Goal: Obtain resource: Download file/media

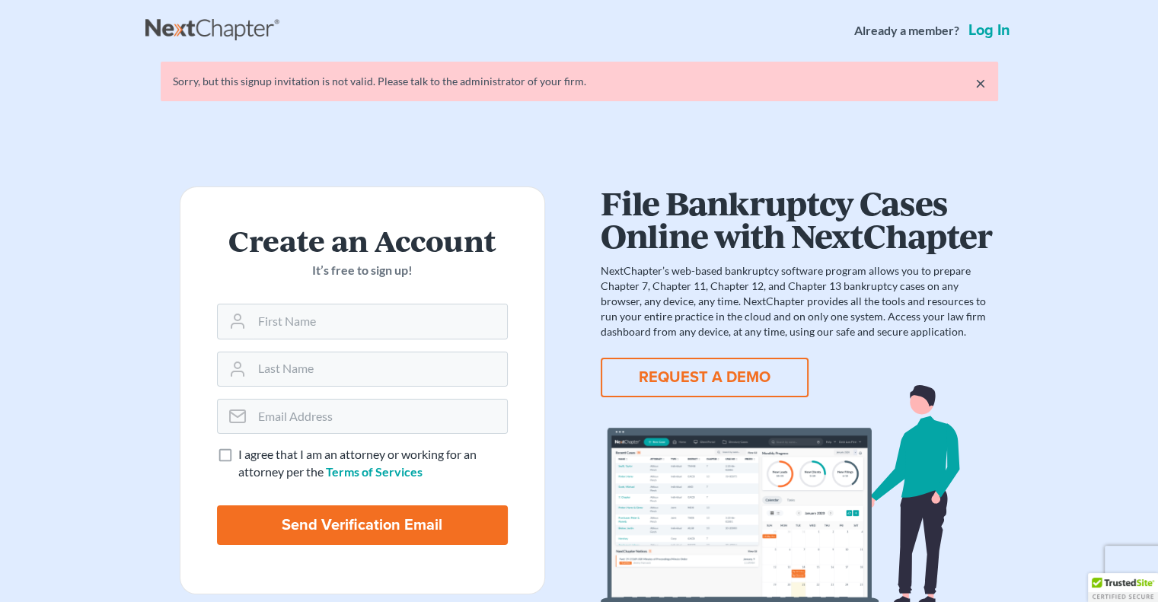
click at [1002, 30] on link "Log in" at bounding box center [989, 30] width 48 height 15
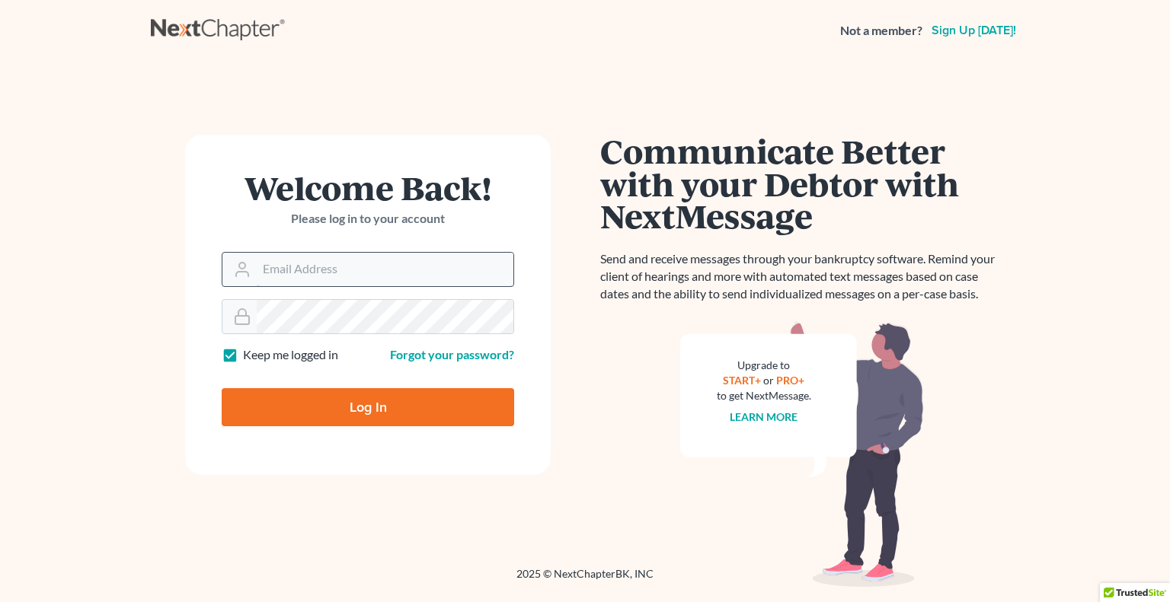
click at [311, 273] on input "Email Address" at bounding box center [385, 270] width 257 height 34
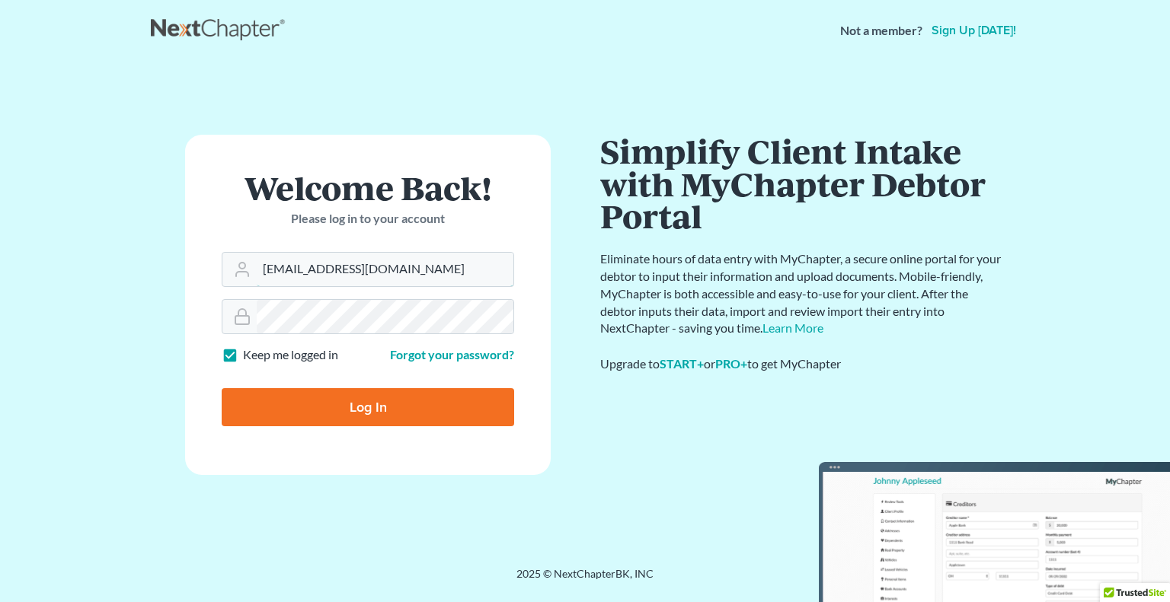
type input "[EMAIL_ADDRESS][DOMAIN_NAME]"
click at [222, 388] on input "Log In" at bounding box center [368, 407] width 292 height 38
type input "Thinking..."
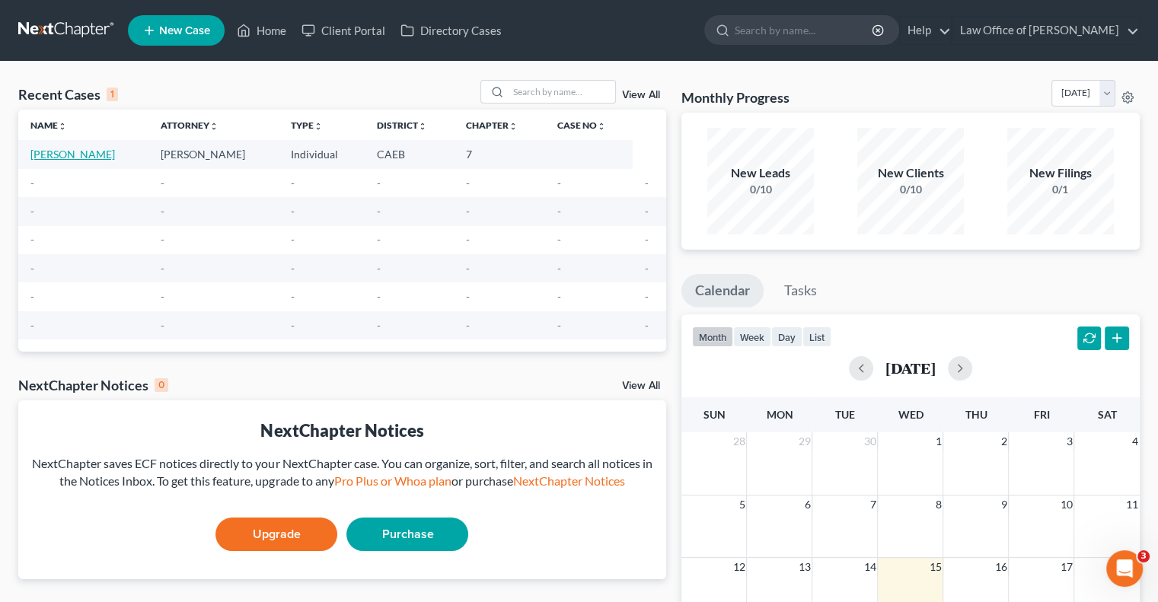
click at [86, 154] on link "[PERSON_NAME]" at bounding box center [72, 154] width 85 height 13
select select "0"
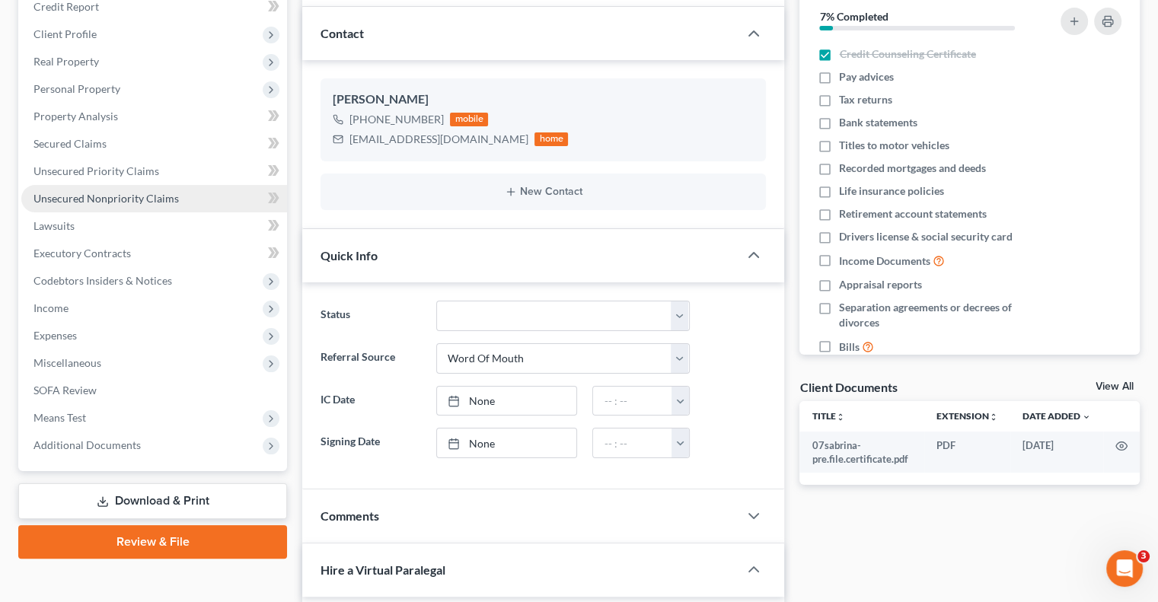
scroll to position [228, 0]
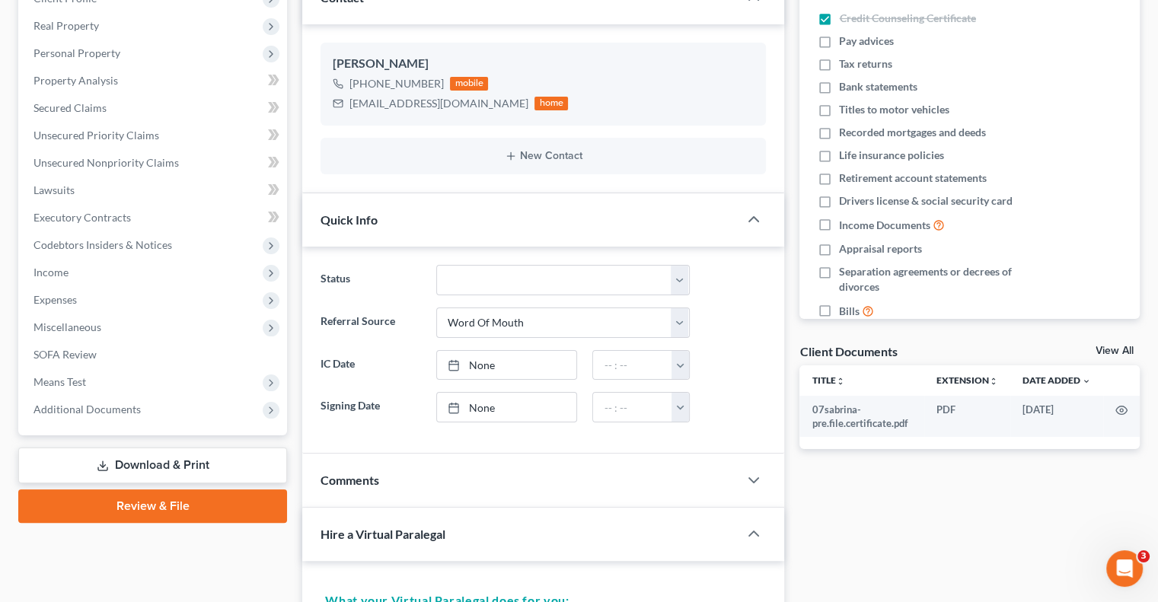
click at [158, 464] on link "Download & Print" at bounding box center [152, 466] width 269 height 36
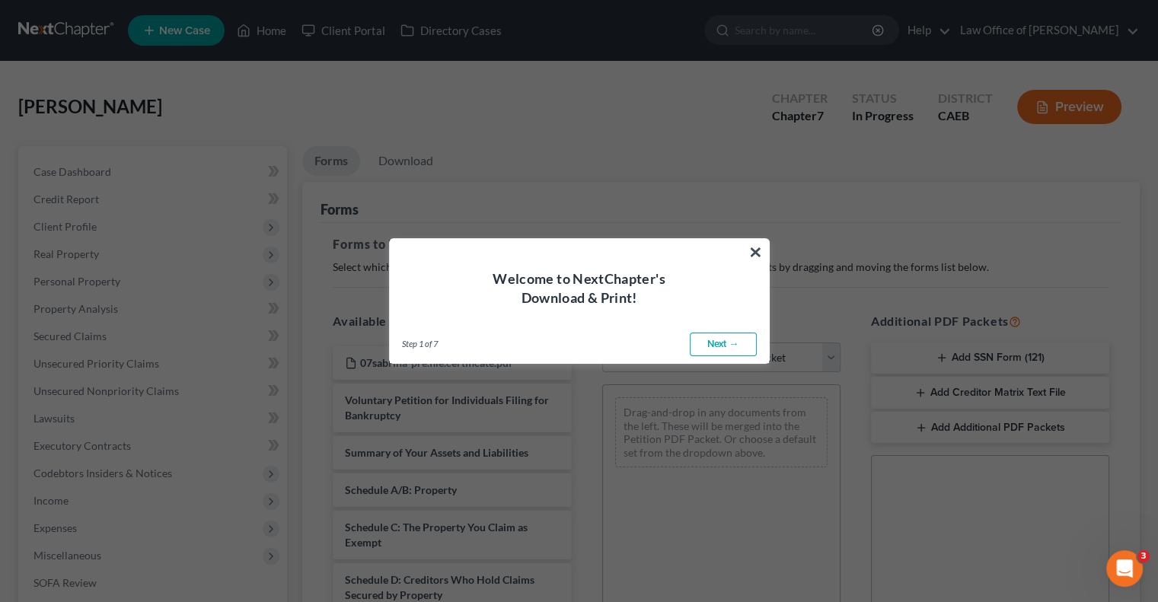
click at [722, 344] on link "Next →" at bounding box center [723, 345] width 67 height 24
select select "0"
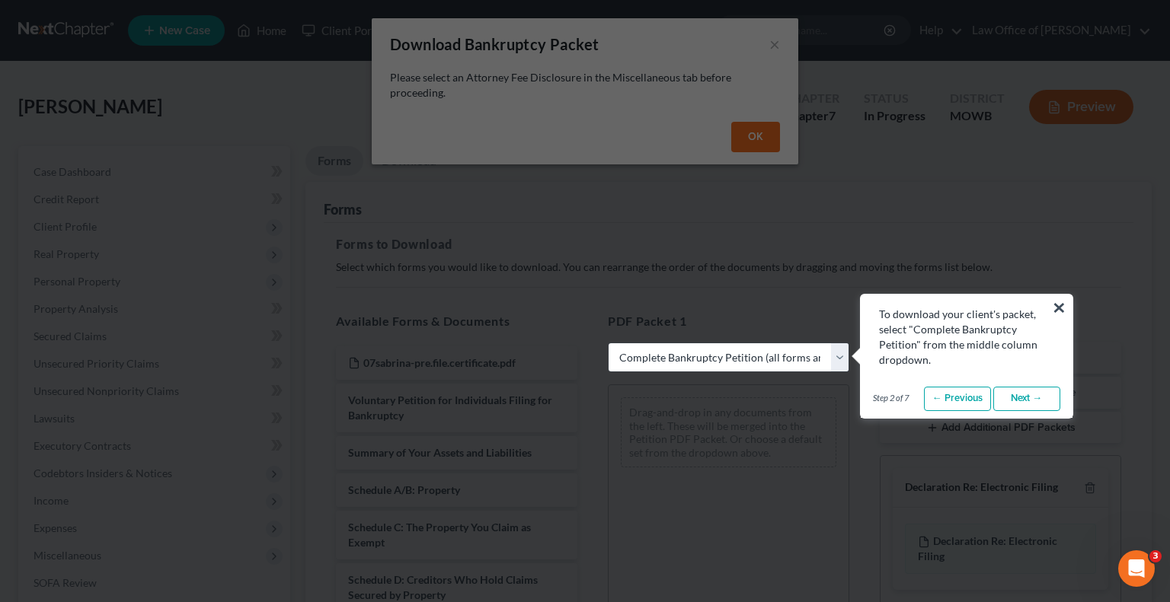
click at [1060, 310] on button "×" at bounding box center [1058, 307] width 14 height 24
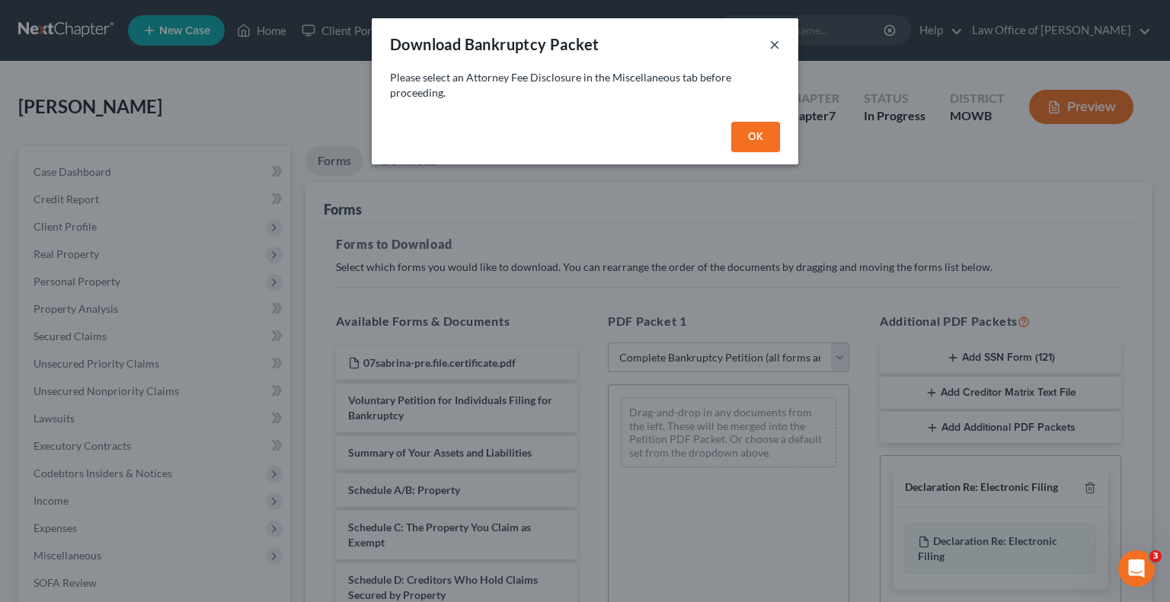
click at [772, 48] on button "×" at bounding box center [774, 44] width 11 height 18
select select
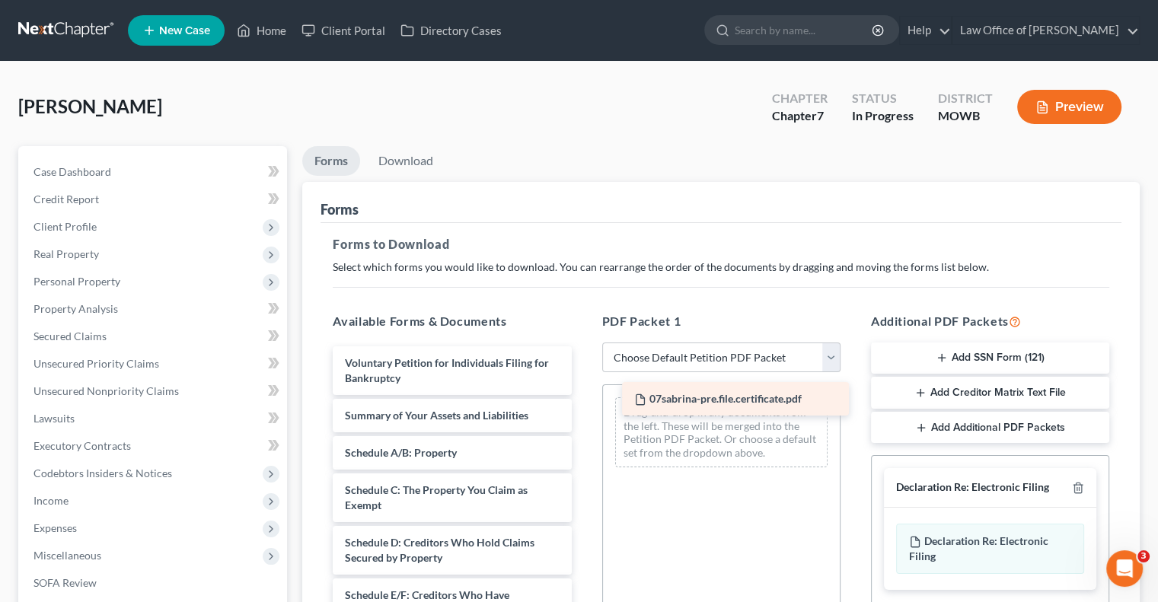
drag, startPoint x: 466, startPoint y: 358, endPoint x: 755, endPoint y: 395, distance: 291.7
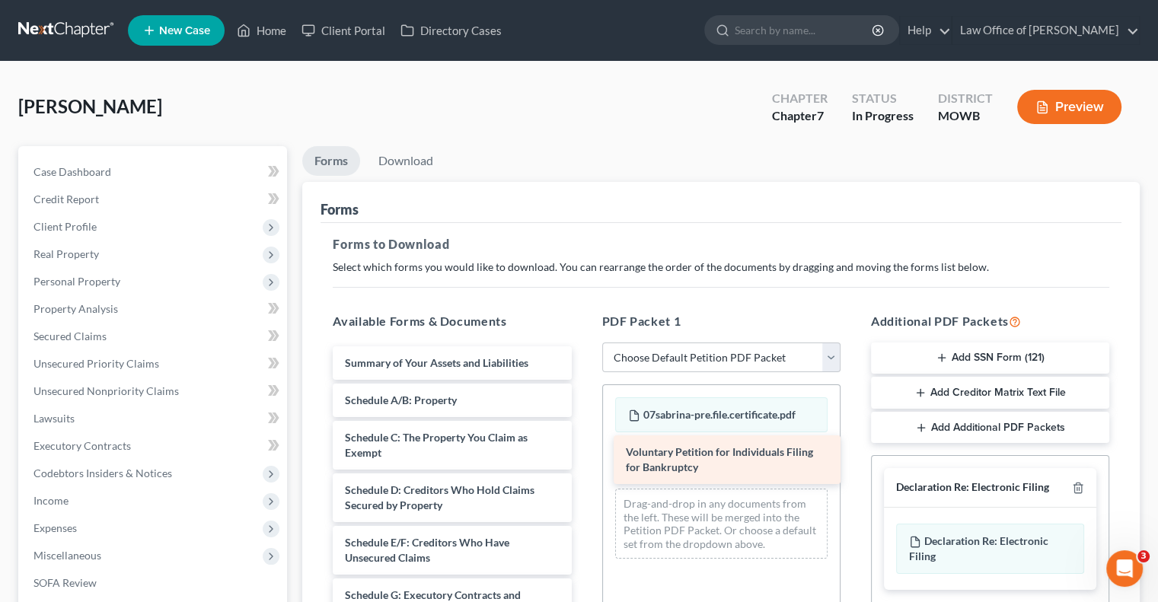
drag, startPoint x: 407, startPoint y: 367, endPoint x: 688, endPoint y: 455, distance: 294.5
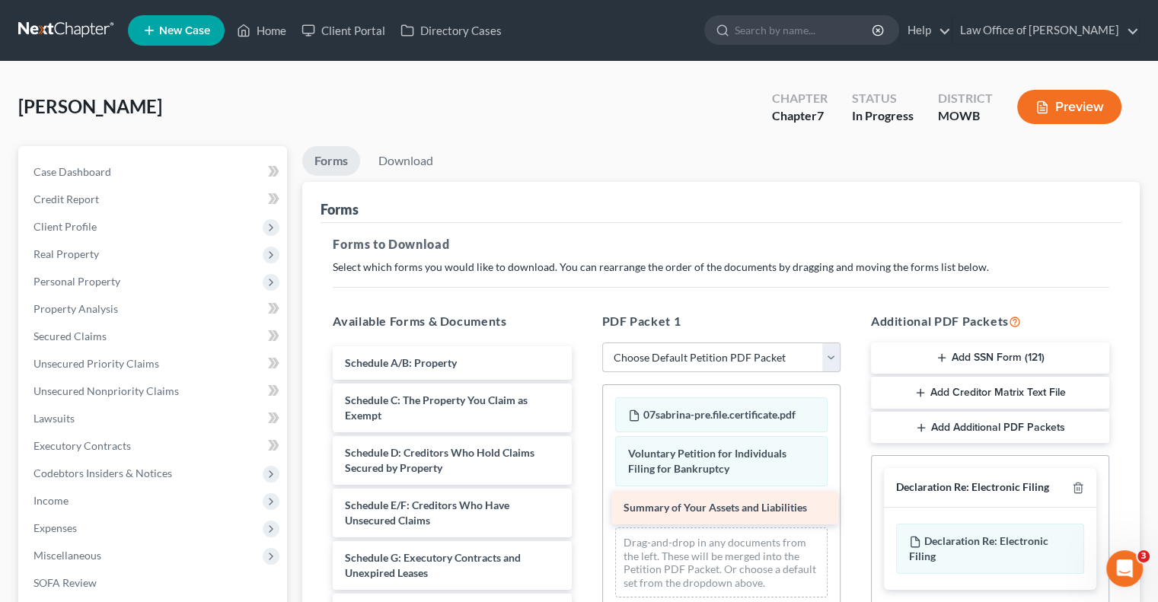
drag, startPoint x: 464, startPoint y: 356, endPoint x: 743, endPoint y: 501, distance: 314.3
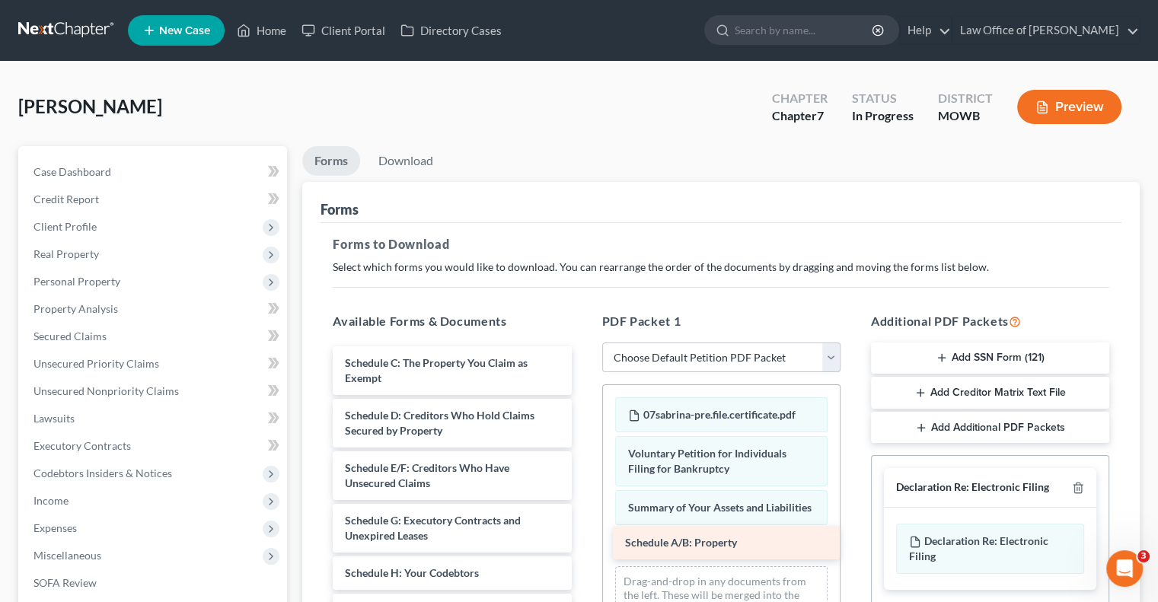
drag, startPoint x: 451, startPoint y: 359, endPoint x: 731, endPoint y: 541, distance: 333.7
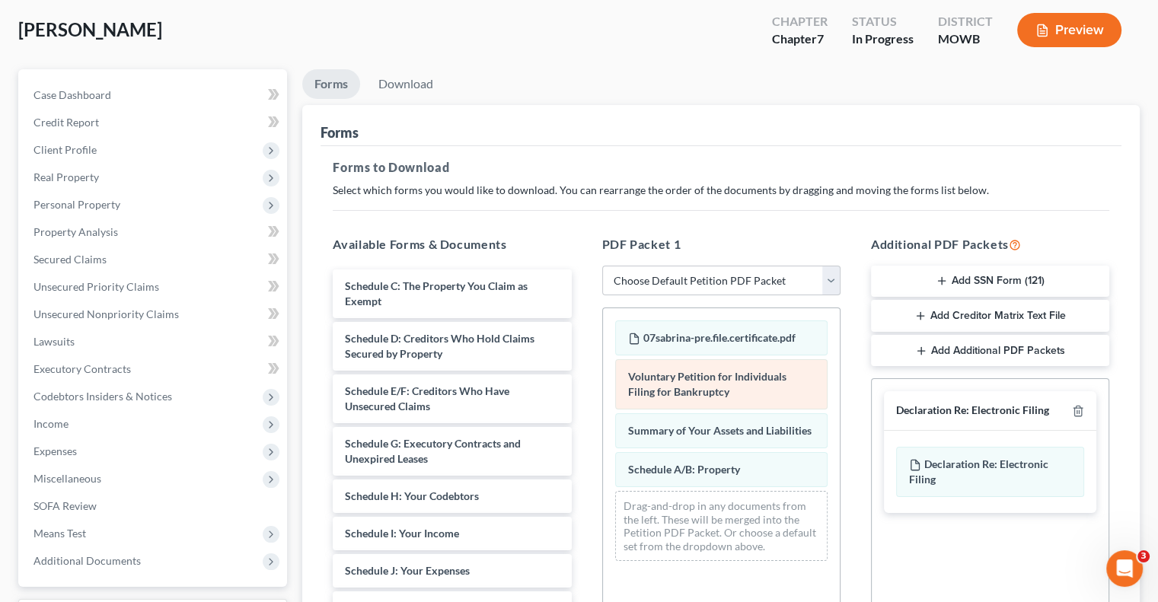
scroll to position [152, 0]
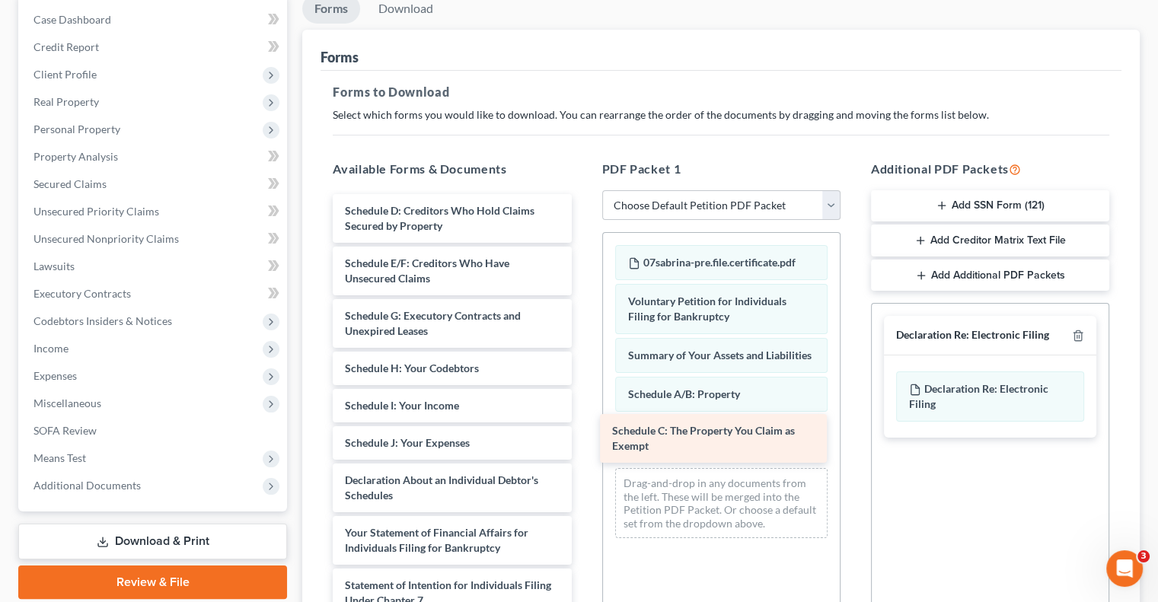
drag, startPoint x: 473, startPoint y: 217, endPoint x: 740, endPoint y: 439, distance: 347.2
click at [583, 439] on div "Schedule C: The Property You Claim as Exempt Schedule C: The Property You Claim…" at bounding box center [452, 514] width 263 height 640
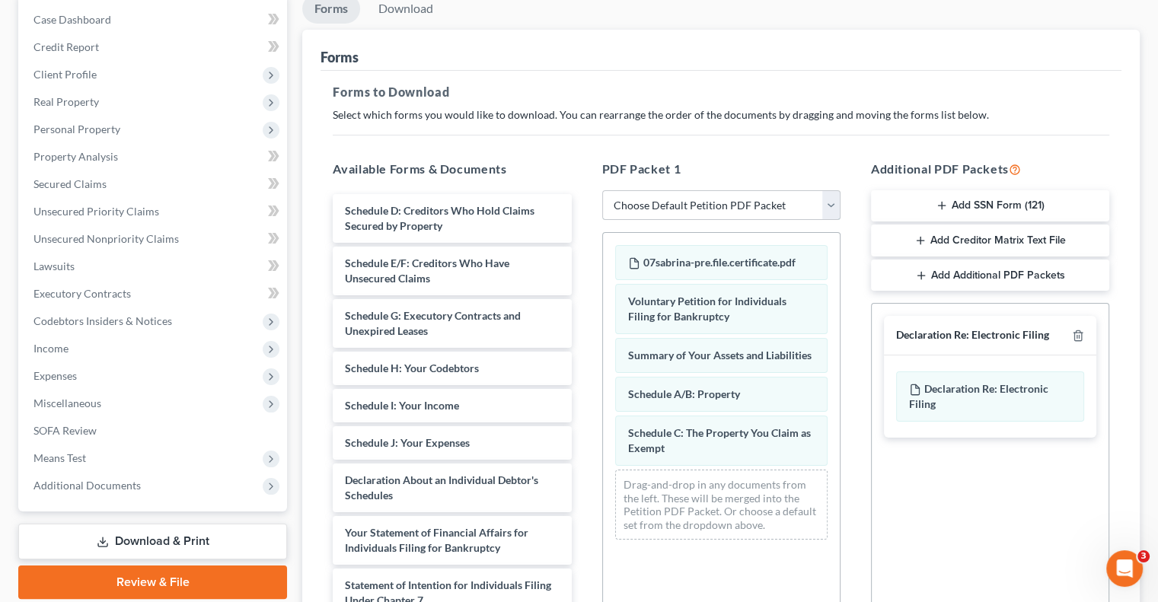
click at [825, 200] on select "Choose Default Petition PDF Packet Complete Bankruptcy Petition (all forms and …" at bounding box center [721, 205] width 238 height 30
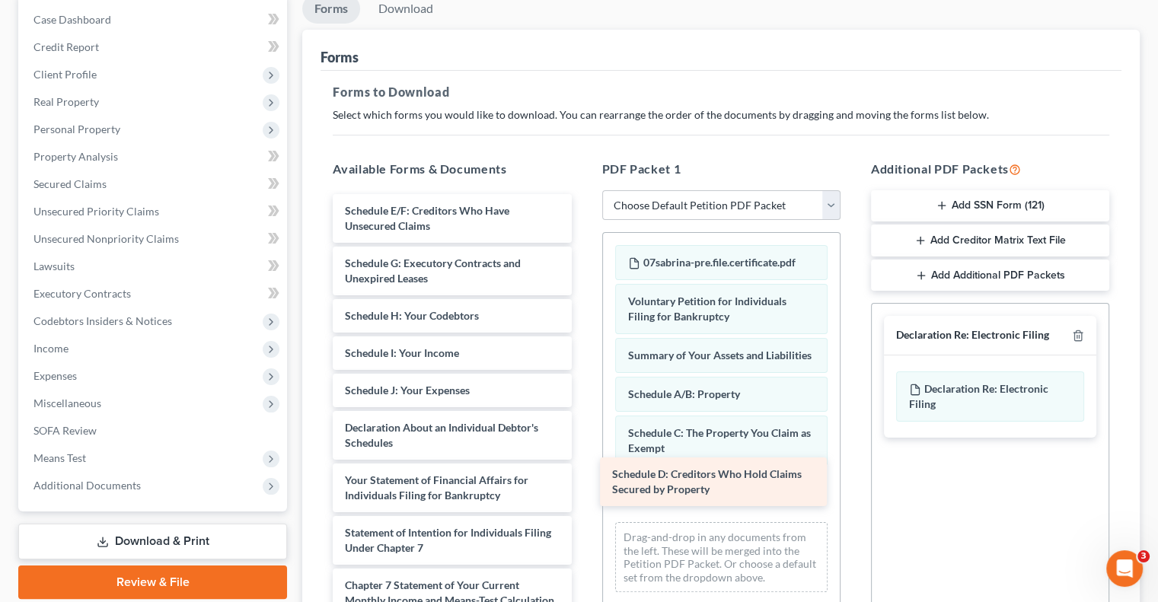
drag, startPoint x: 428, startPoint y: 216, endPoint x: 695, endPoint y: 481, distance: 376.3
click at [583, 481] on div "Schedule D: Creditors Who Hold Claims Secured by Property Schedule D: Creditors…" at bounding box center [452, 488] width 263 height 588
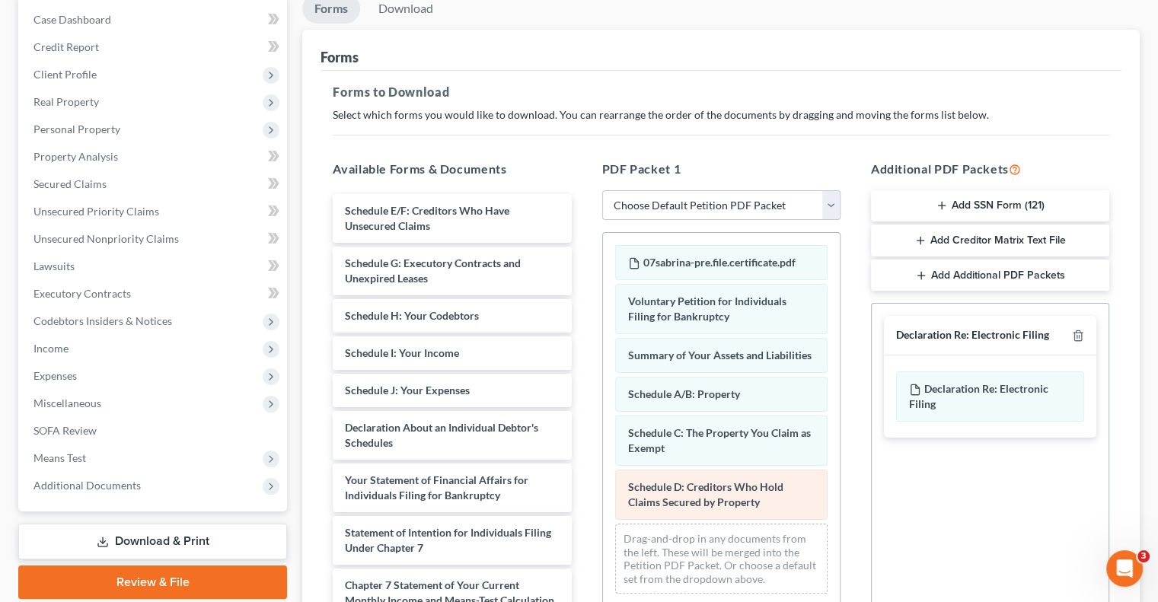
scroll to position [228, 0]
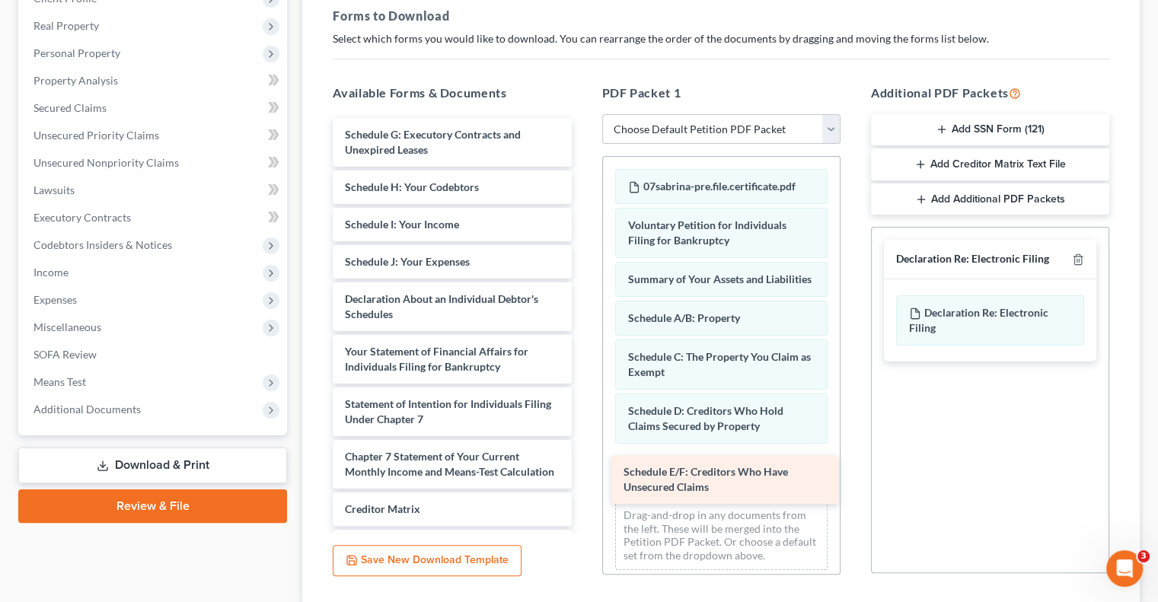
drag, startPoint x: 481, startPoint y: 145, endPoint x: 760, endPoint y: 484, distance: 438.7
click at [583, 484] on div "Schedule E/F: Creditors Who Have Unsecured Claims Schedule E/F: Creditors Who H…" at bounding box center [452, 385] width 263 height 535
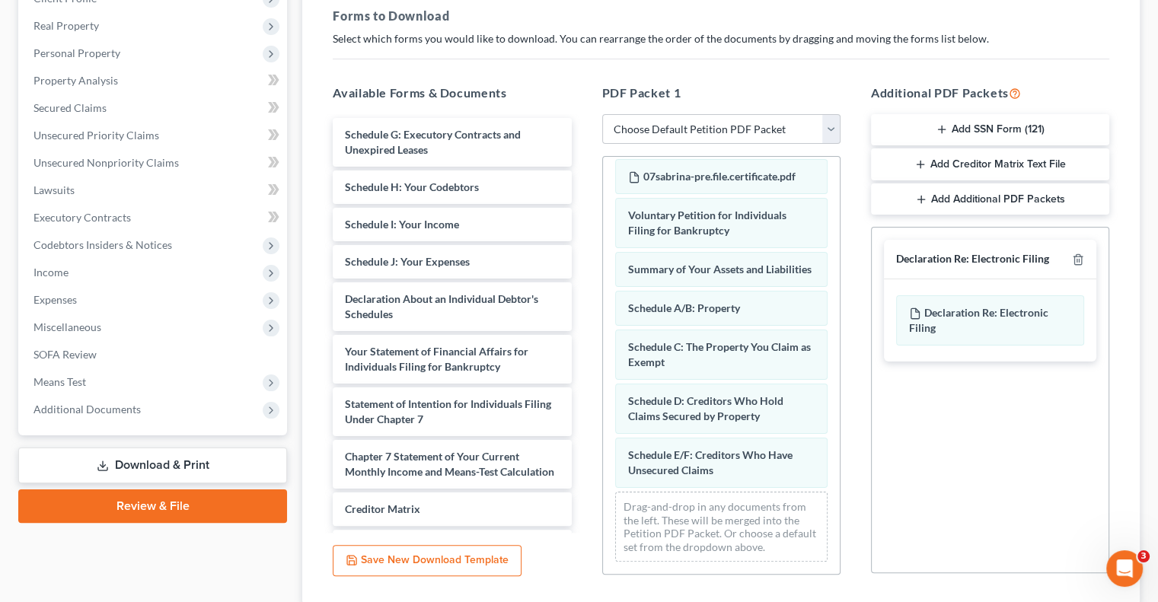
scroll to position [21, 0]
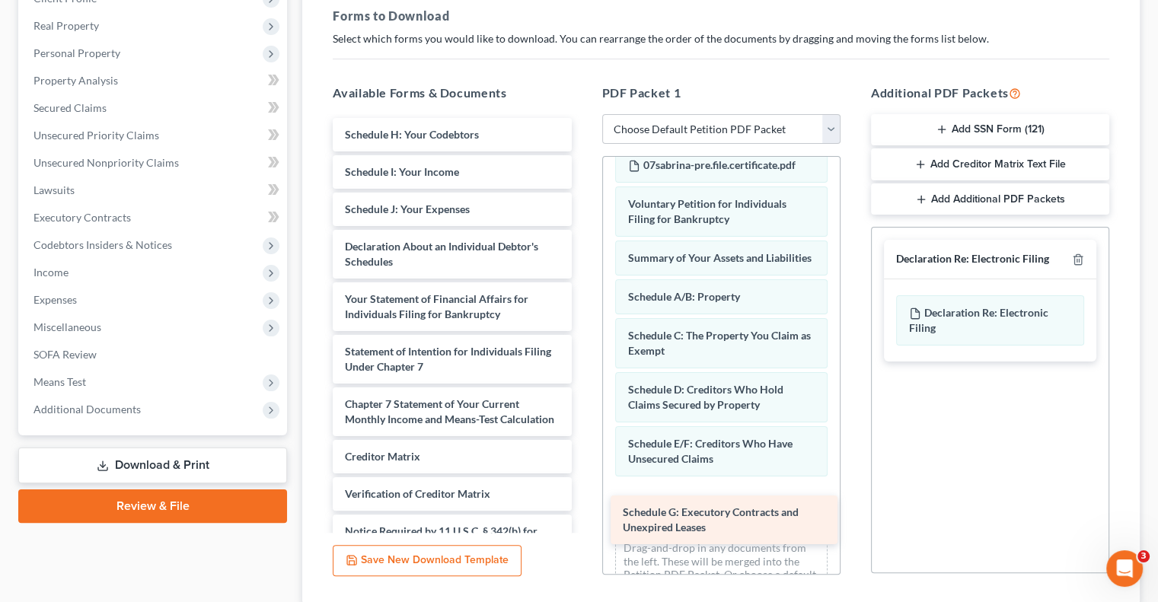
drag, startPoint x: 429, startPoint y: 129, endPoint x: 707, endPoint y: 508, distance: 470.1
click at [583, 508] on div "Schedule G: Executory Contracts and Unexpired Leases Schedule G: Executory Cont…" at bounding box center [452, 359] width 263 height 483
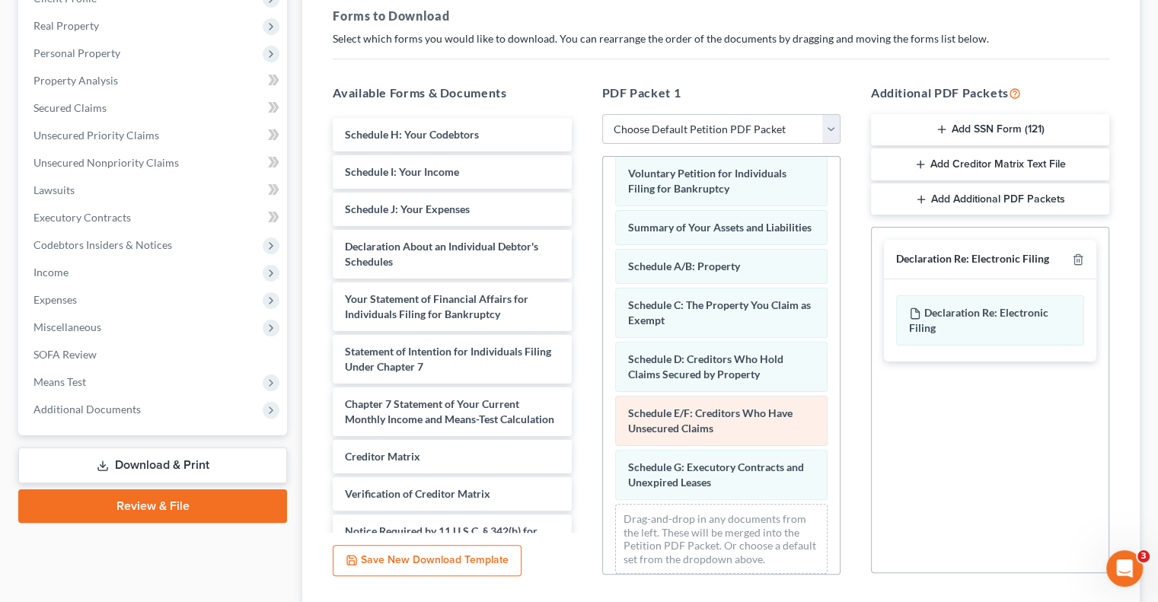
scroll to position [76, 0]
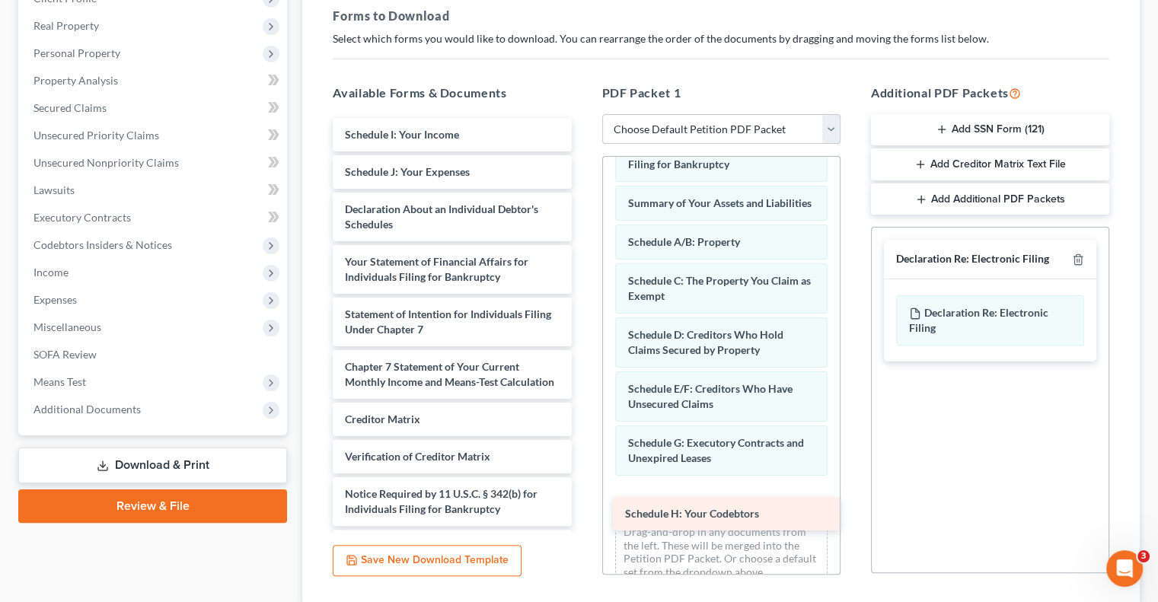
drag, startPoint x: 467, startPoint y: 136, endPoint x: 747, endPoint y: 515, distance: 472.1
click at [583, 515] on div "Schedule H: Your Codebtors Schedule H: Your Codebtors Schedule I: Your Income S…" at bounding box center [452, 340] width 263 height 445
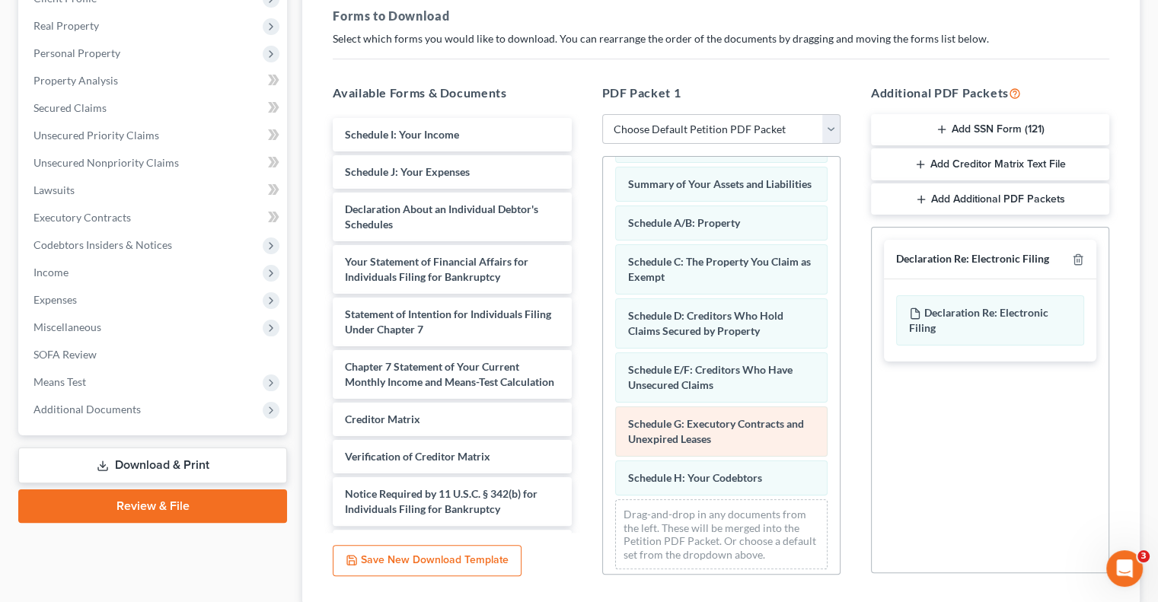
scroll to position [114, 0]
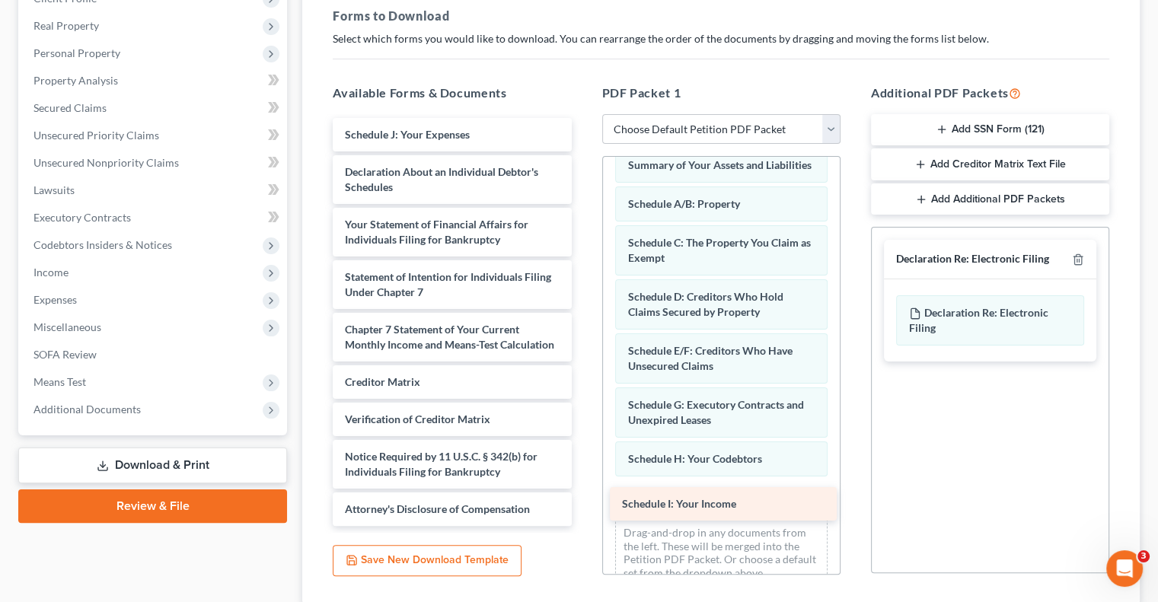
drag, startPoint x: 463, startPoint y: 127, endPoint x: 740, endPoint y: 498, distance: 462.9
click at [583, 498] on div "Schedule I: Your Income Schedule I: Your Income Schedule J: Your Expenses Decla…" at bounding box center [452, 322] width 263 height 408
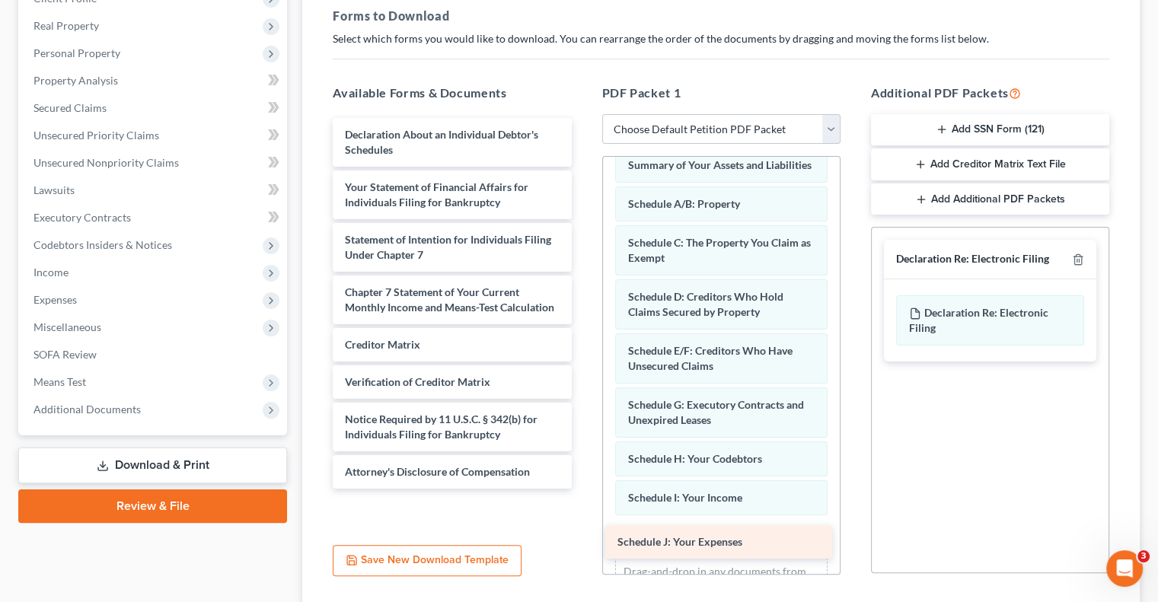
drag, startPoint x: 436, startPoint y: 128, endPoint x: 708, endPoint y: 537, distance: 491.4
click at [583, 489] on div "Schedule J: Your Expenses Schedule J: Your Expenses Declaration About an Indivi…" at bounding box center [452, 303] width 263 height 371
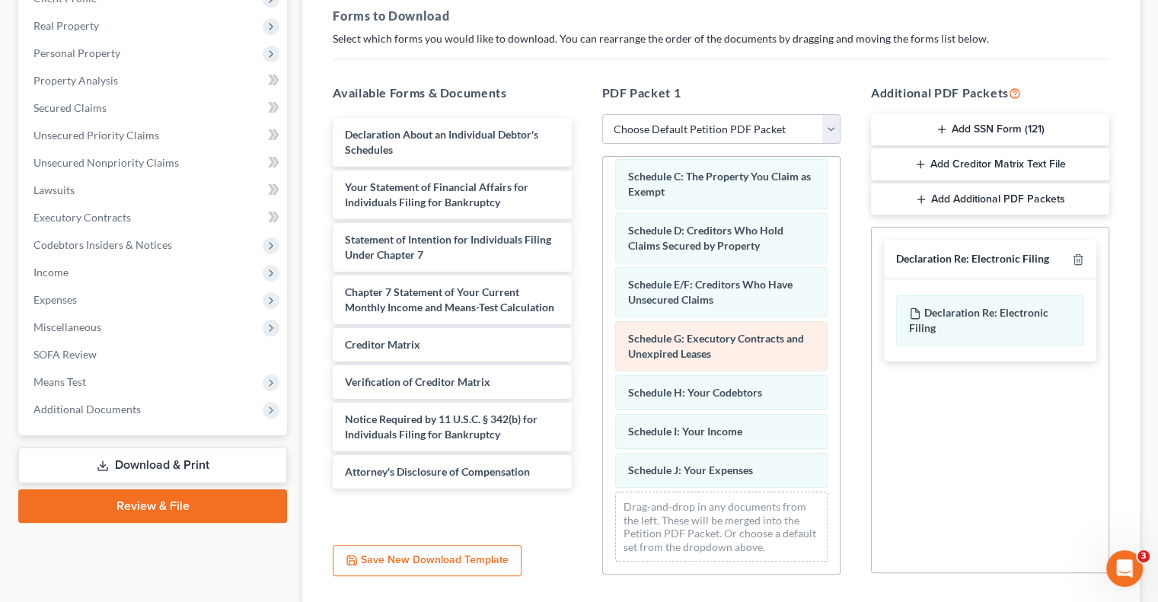
scroll to position [191, 0]
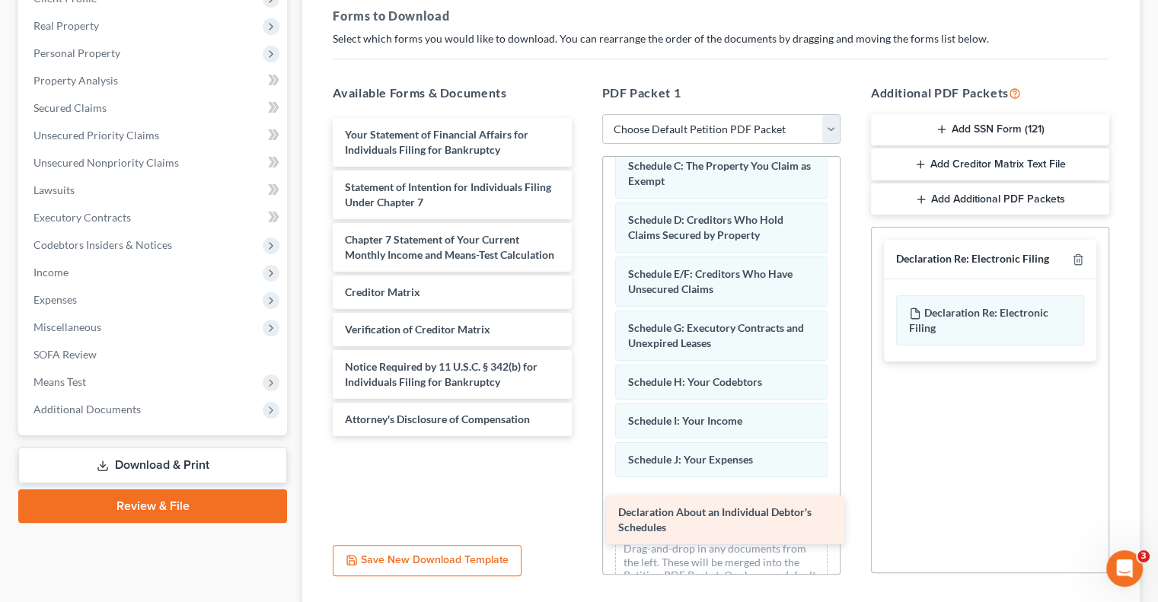
drag, startPoint x: 445, startPoint y: 141, endPoint x: 718, endPoint y: 520, distance: 467.4
click at [583, 436] on div "Declaration About an Individual Debtor's Schedules Declaration About an Individ…" at bounding box center [452, 277] width 263 height 318
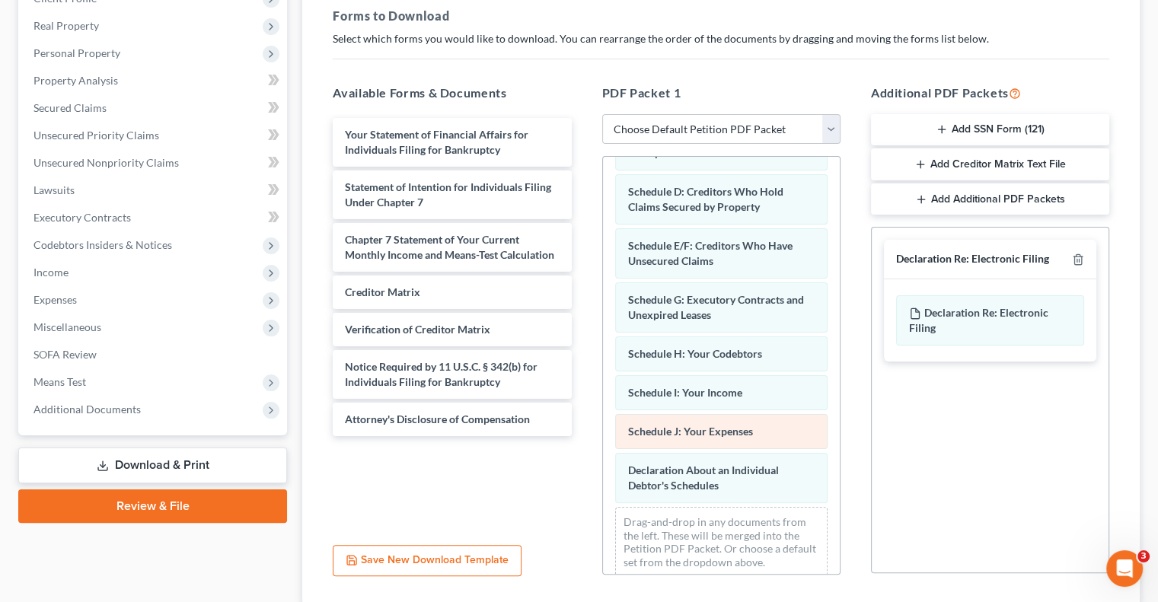
scroll to position [245, 0]
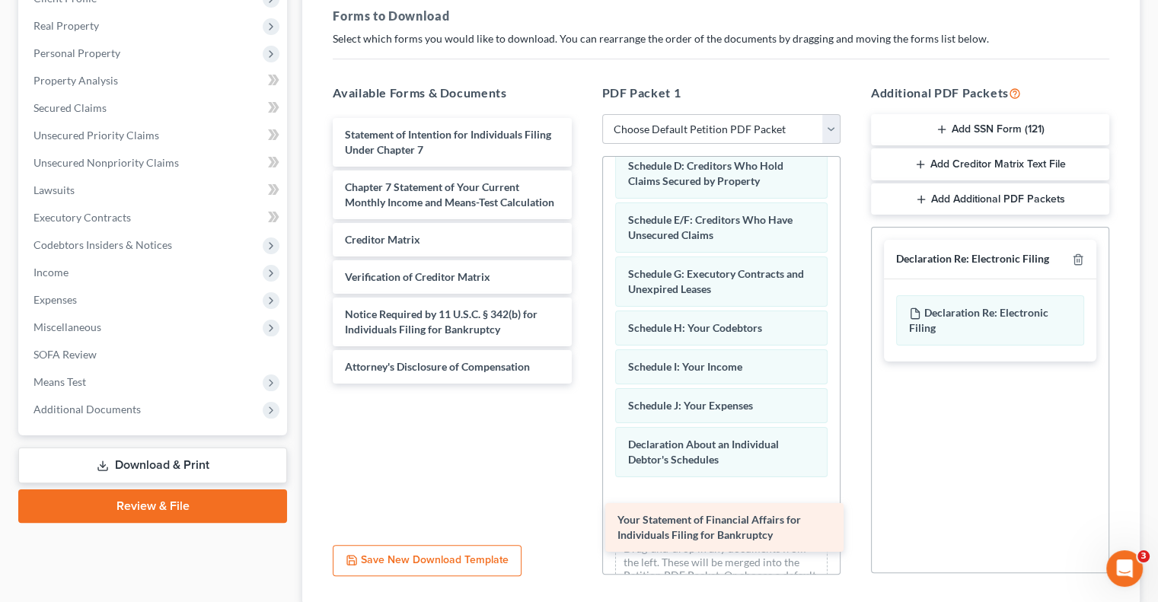
drag, startPoint x: 458, startPoint y: 148, endPoint x: 731, endPoint y: 535, distance: 473.2
click at [583, 384] on div "Your Statement of Financial Affairs for Individuals Filing for Bankruptcy Your …" at bounding box center [452, 251] width 263 height 266
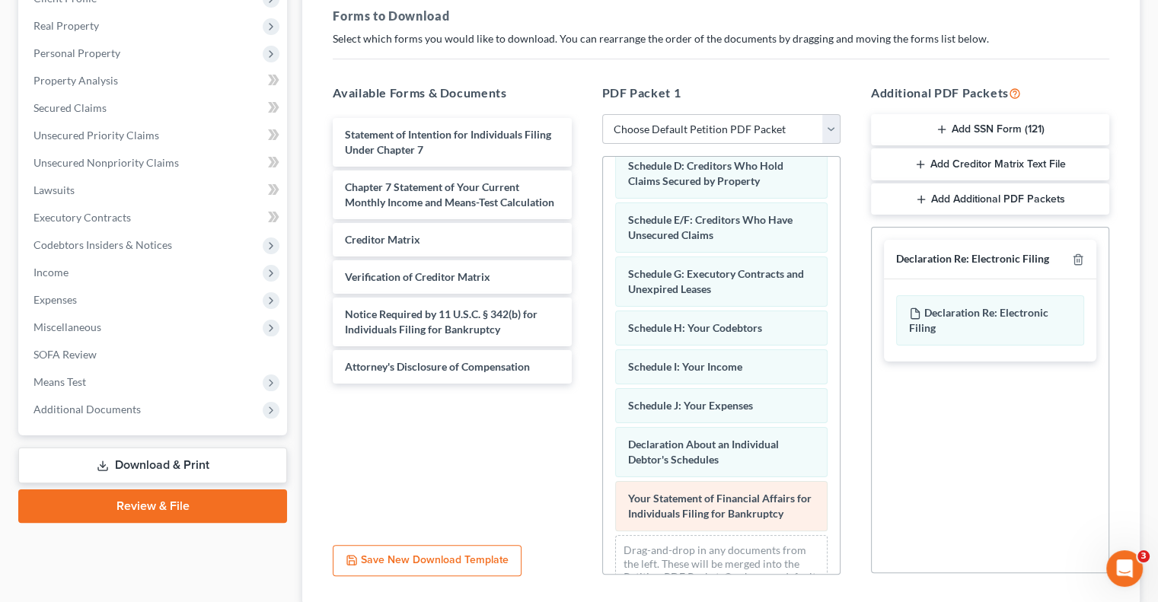
scroll to position [298, 0]
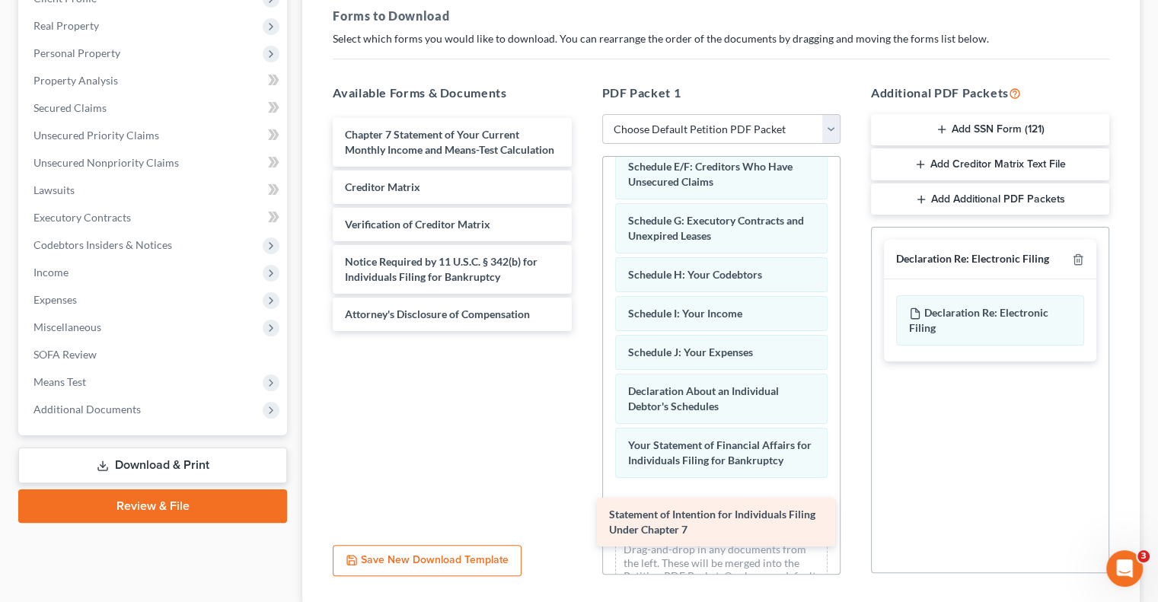
drag, startPoint x: 458, startPoint y: 140, endPoint x: 722, endPoint y: 521, distance: 463.4
click at [583, 331] on div "Statement of Intention for Individuals Filing Under Chapter 7 Statement of Inte…" at bounding box center [452, 224] width 263 height 213
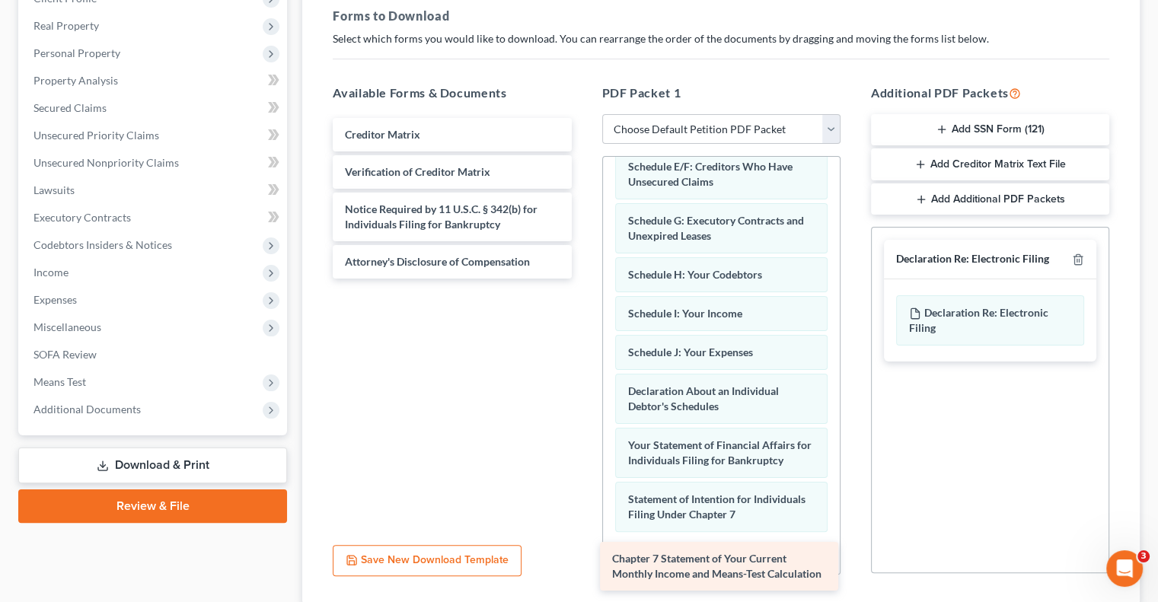
drag, startPoint x: 494, startPoint y: 140, endPoint x: 761, endPoint y: 566, distance: 502.6
click at [583, 279] on div "Chapter 7 Statement of Your Current Monthly Income and Means-Test Calculation C…" at bounding box center [452, 198] width 263 height 161
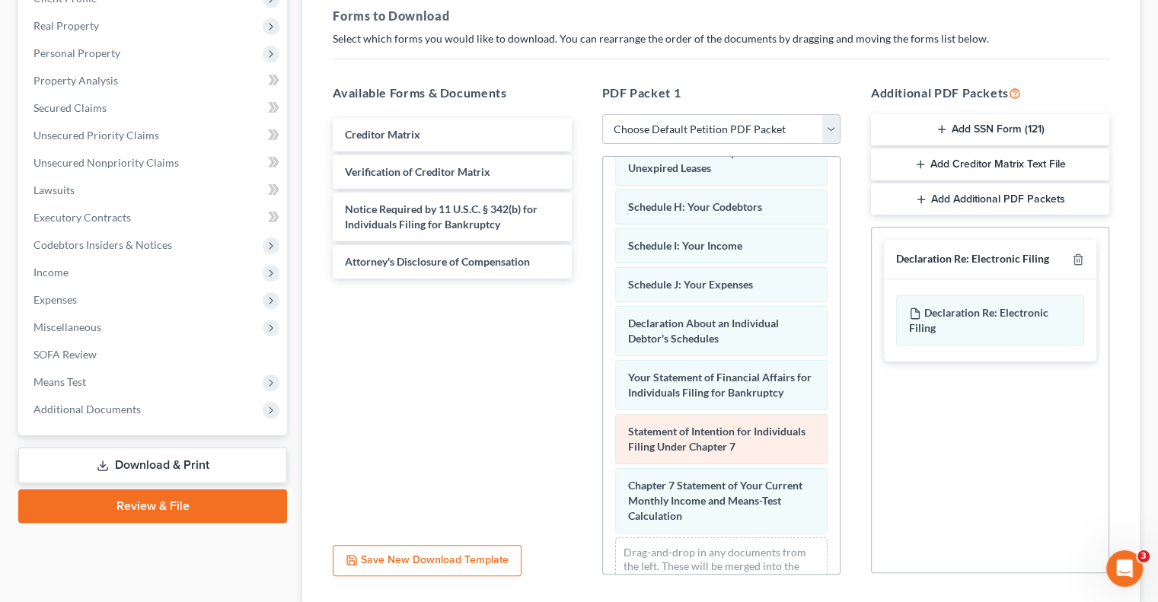
scroll to position [421, 0]
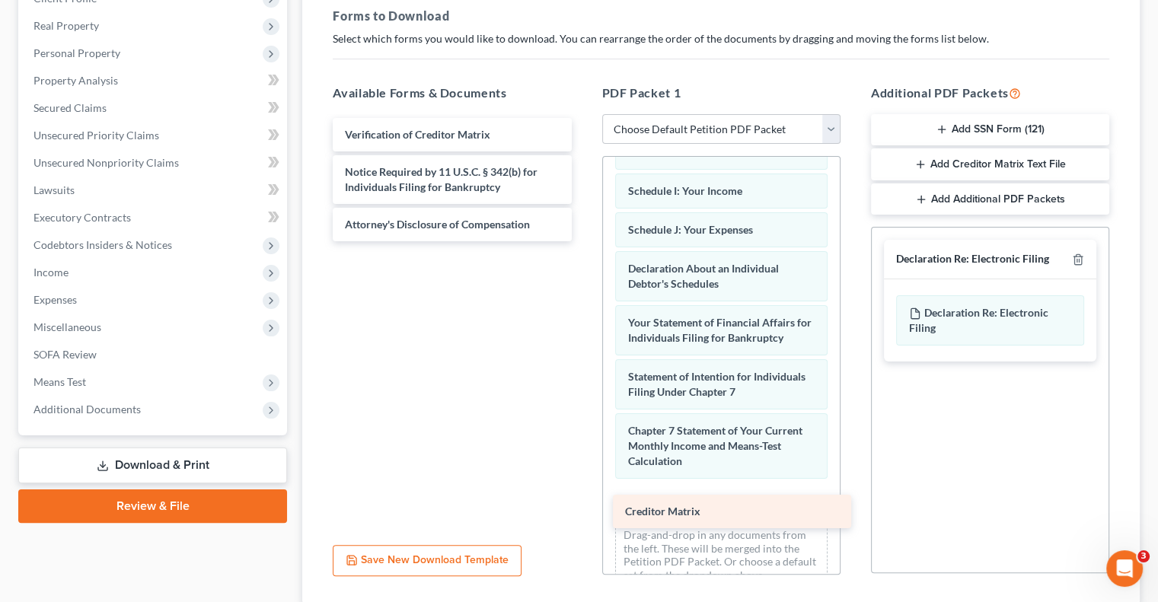
drag, startPoint x: 429, startPoint y: 132, endPoint x: 709, endPoint y: 511, distance: 470.9
click at [583, 241] on div "Creditor Matrix Creditor Matrix Verification of Creditor Matrix Notice Required…" at bounding box center [452, 179] width 263 height 123
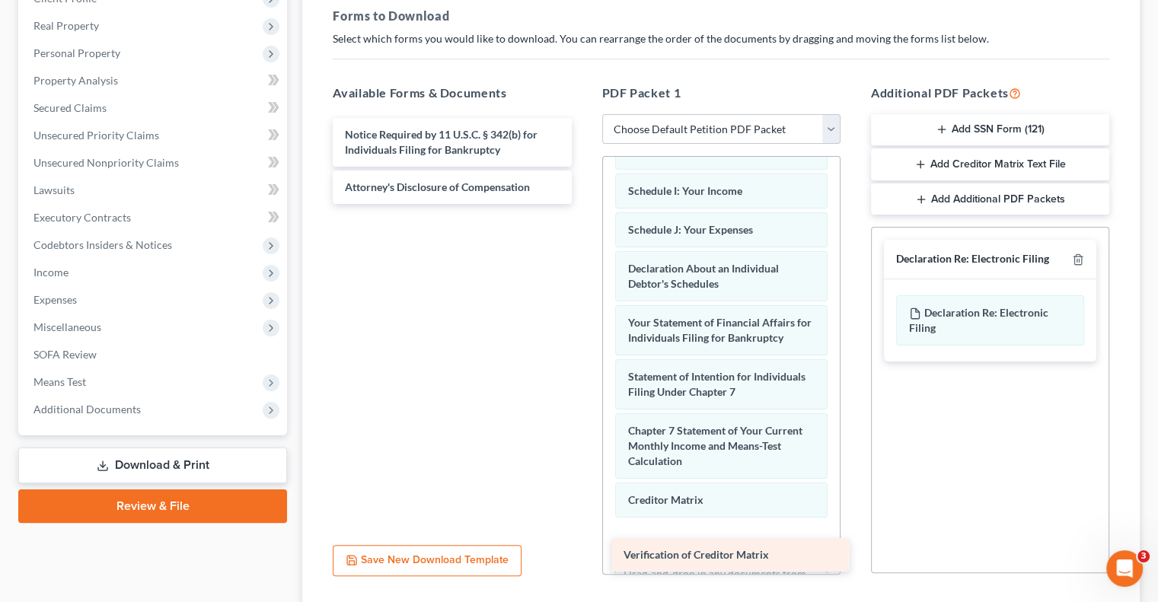
drag, startPoint x: 464, startPoint y: 132, endPoint x: 742, endPoint y: 554, distance: 505.6
click at [583, 204] on div "Verification of Creditor Matrix Verification of Creditor Matrix Notice Required…" at bounding box center [452, 161] width 263 height 86
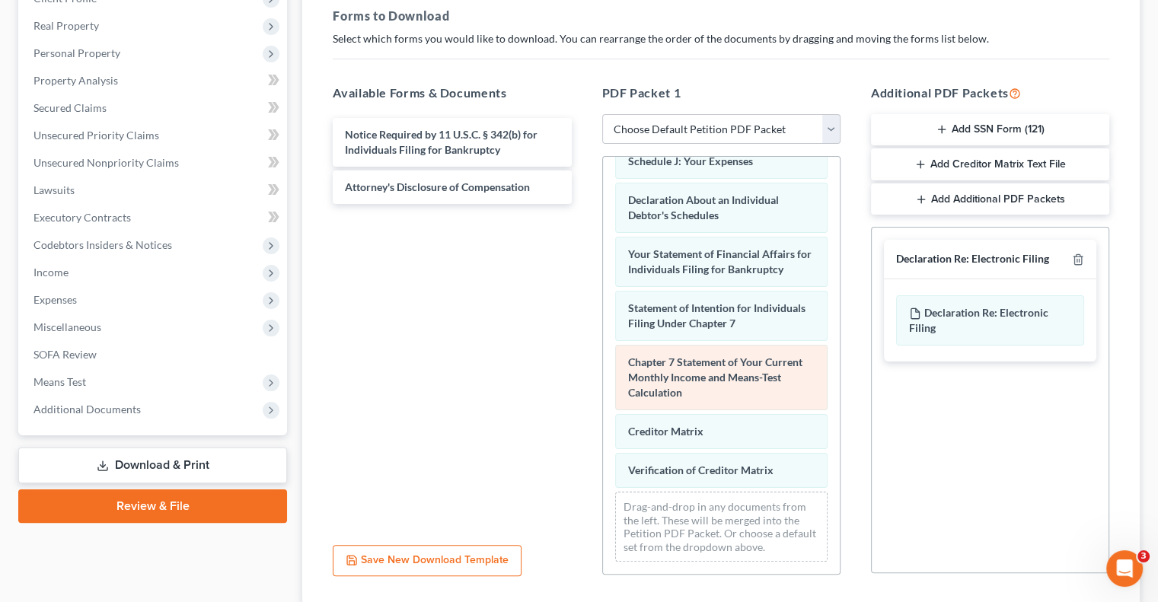
scroll to position [499, 0]
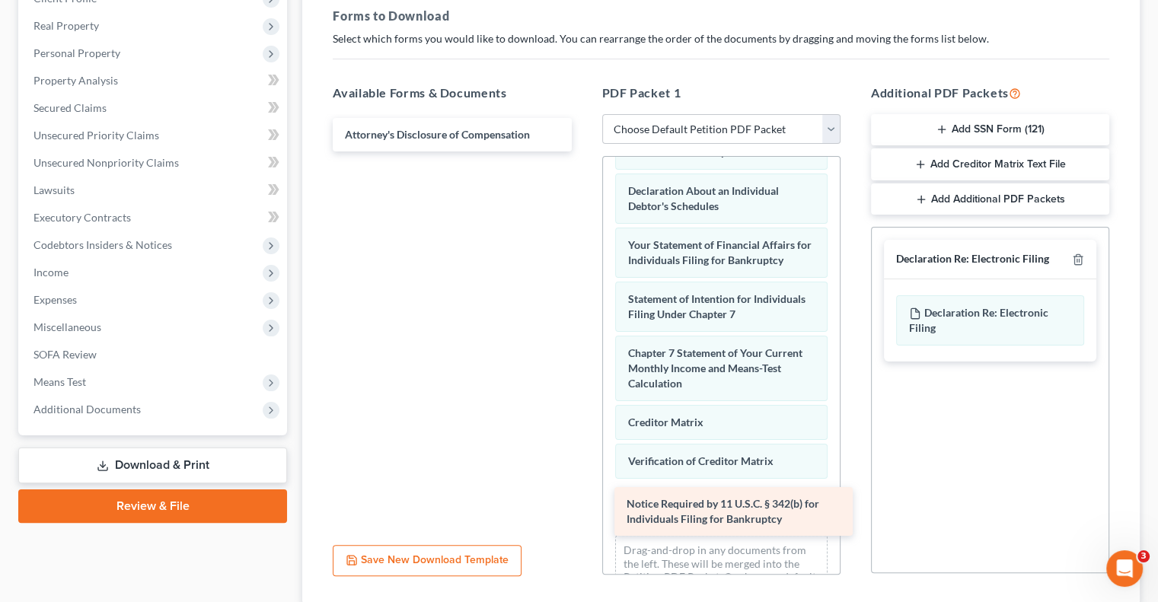
drag, startPoint x: 434, startPoint y: 131, endPoint x: 716, endPoint y: 502, distance: 465.7
click at [583, 152] on div "Notice Required by 11 U.S.C. § 342(b) for Individuals Filing for Bankruptcy Not…" at bounding box center [452, 135] width 263 height 34
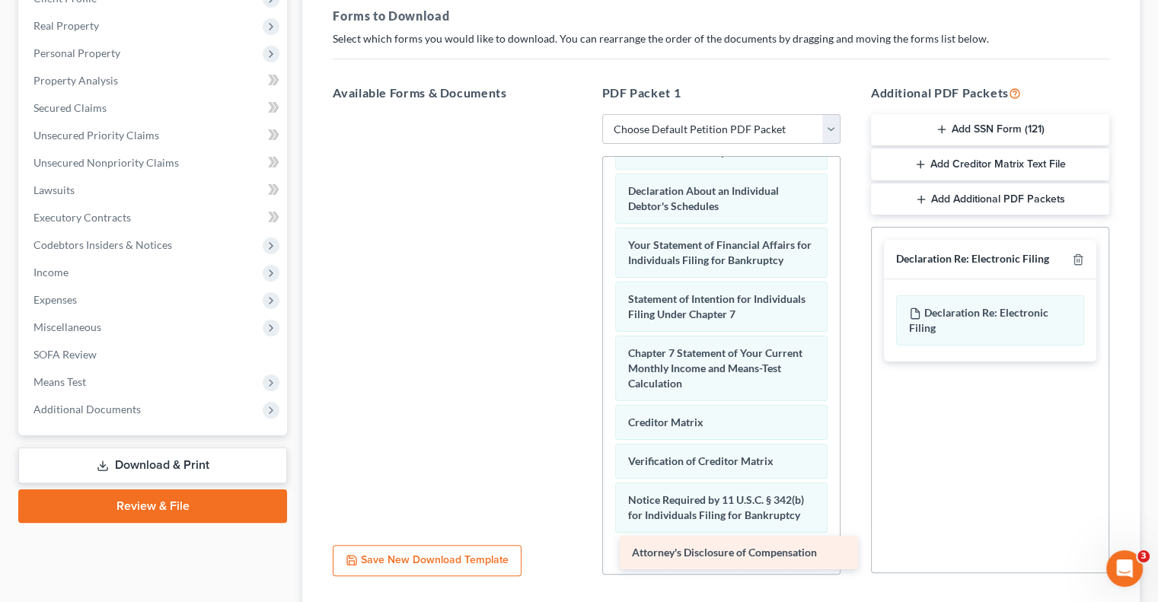
drag, startPoint x: 502, startPoint y: 130, endPoint x: 789, endPoint y: 550, distance: 508.3
click at [583, 114] on div "Attorney's Disclosure of Compensation Attorney's Disclosure of Compensation" at bounding box center [452, 114] width 263 height 0
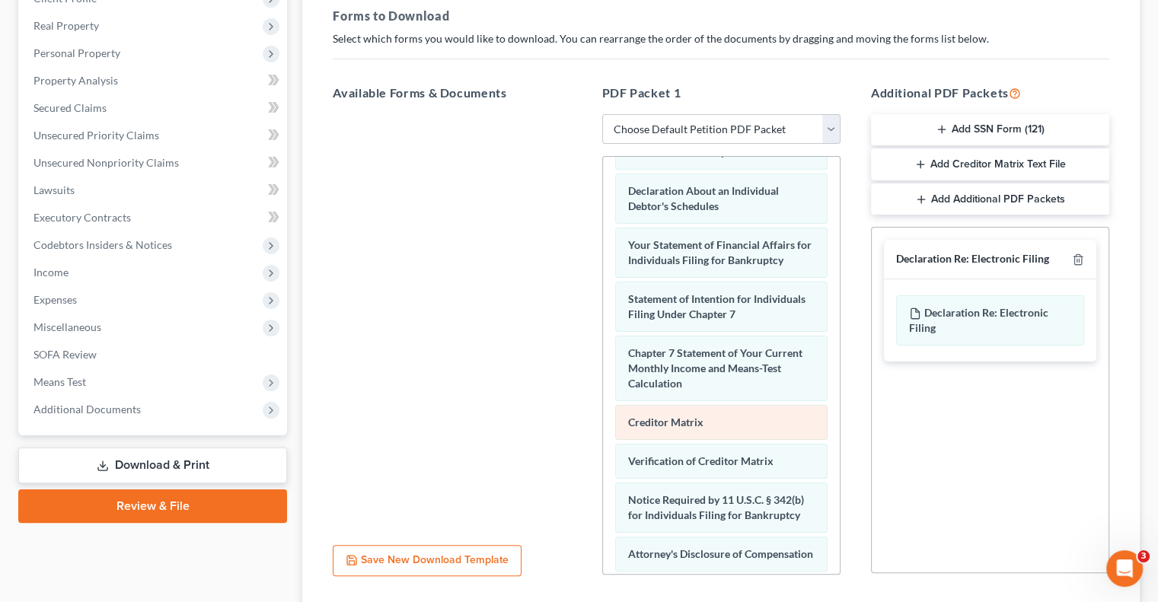
scroll to position [606, 0]
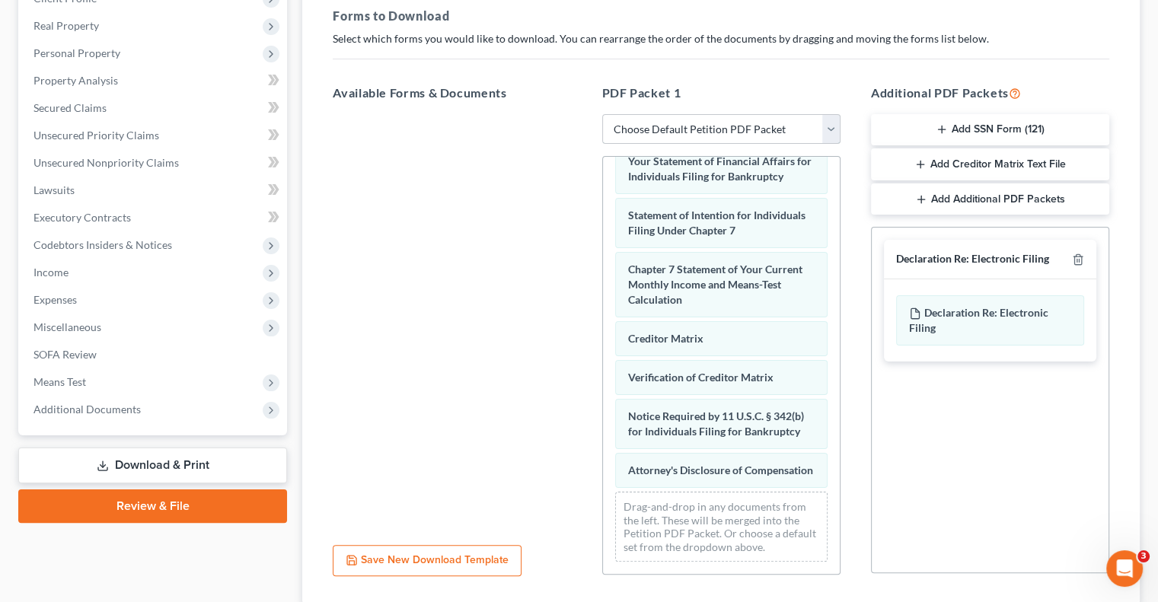
click at [828, 122] on select "Choose Default Petition PDF Packet Complete Bankruptcy Petition (all forms and …" at bounding box center [721, 129] width 238 height 30
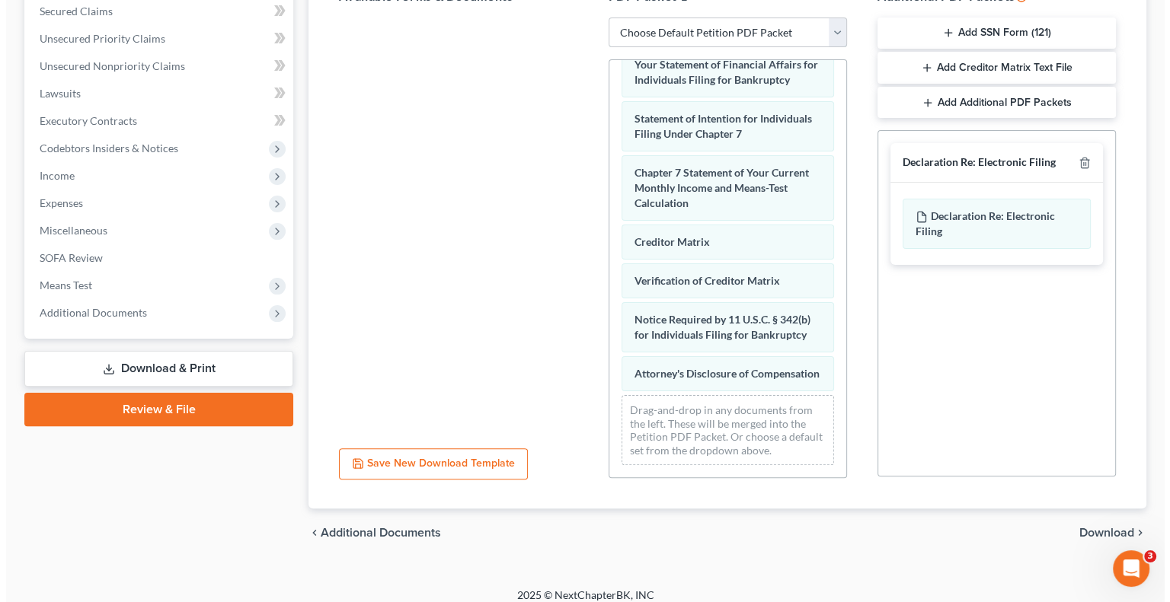
scroll to position [337, 0]
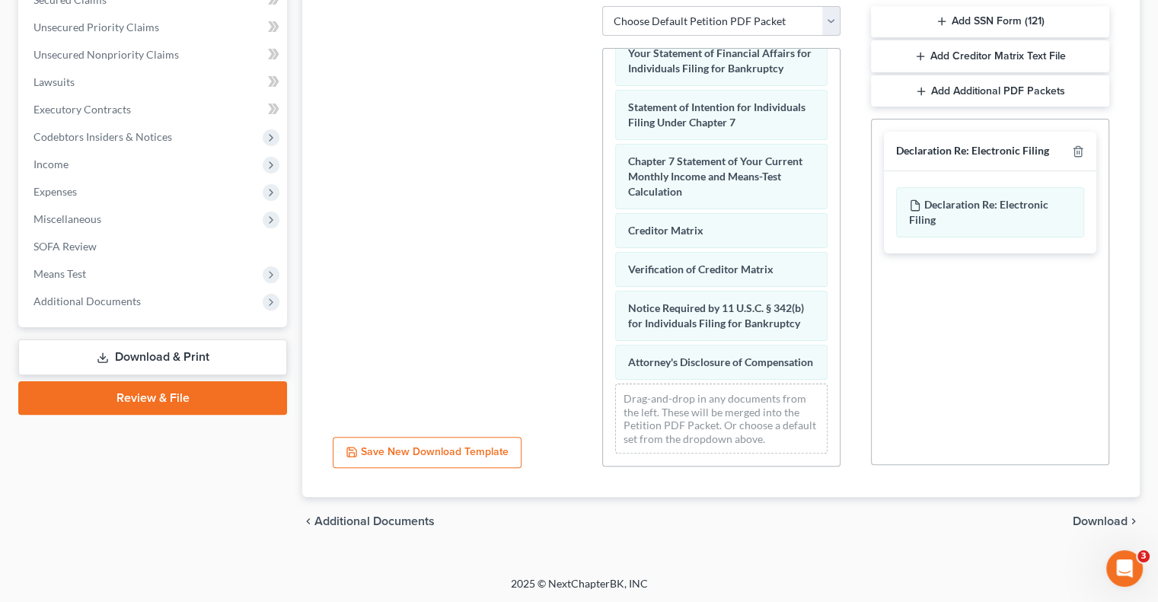
click at [483, 454] on button "Save New Download Template" at bounding box center [427, 453] width 189 height 32
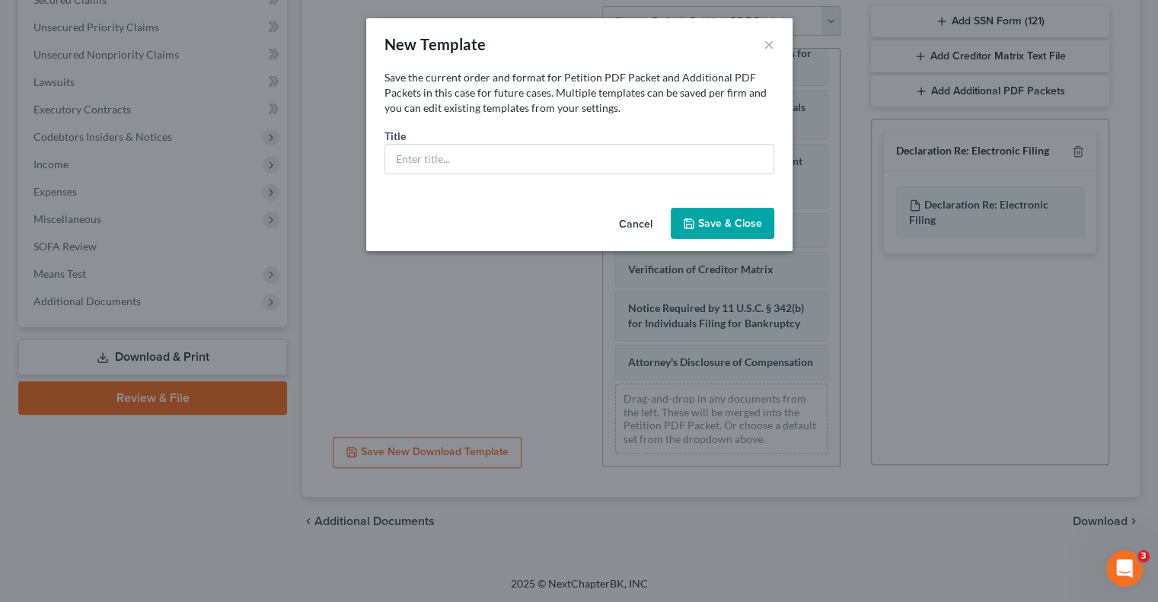
scroll to position [567, 0]
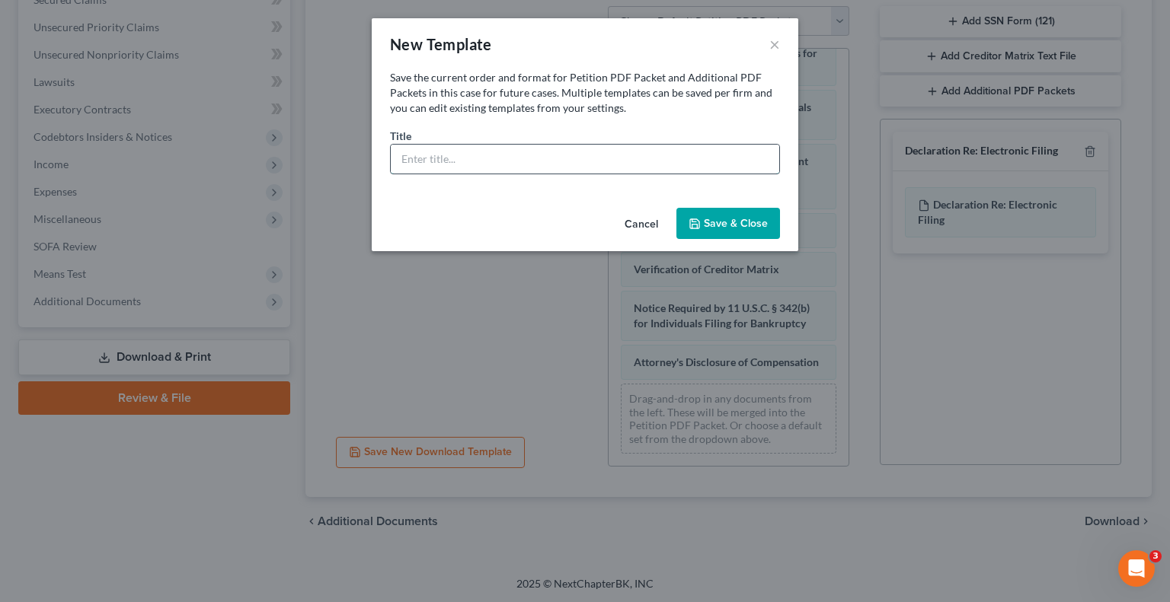
click at [460, 161] on input "text" at bounding box center [585, 159] width 388 height 29
type input "Attorney review packet"
click at [725, 230] on button "Save & Close" at bounding box center [728, 224] width 104 height 32
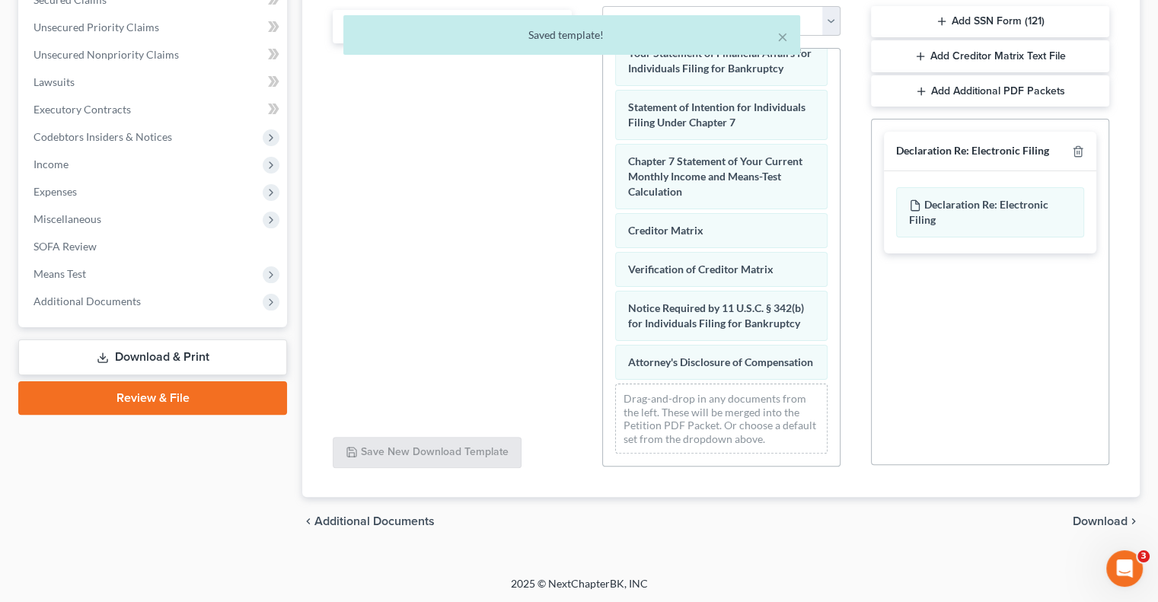
click at [154, 358] on link "Download & Print" at bounding box center [152, 358] width 269 height 36
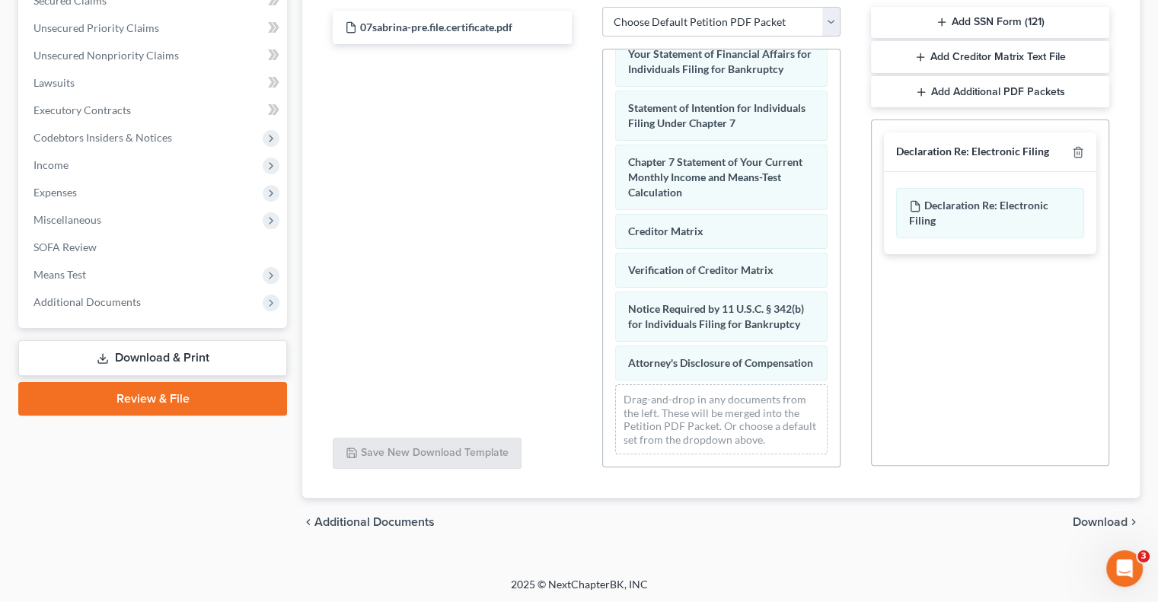
scroll to position [337, 0]
click at [161, 353] on link "Download & Print" at bounding box center [152, 358] width 269 height 36
click at [1096, 521] on span "Download" at bounding box center [1100, 521] width 55 height 12
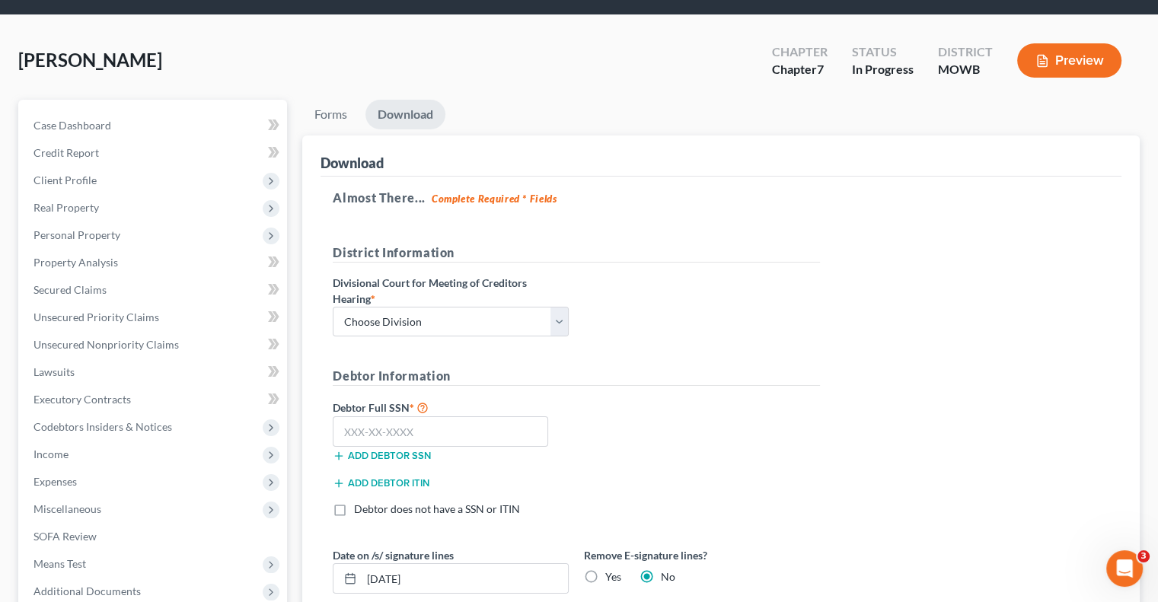
scroll to position [3, 0]
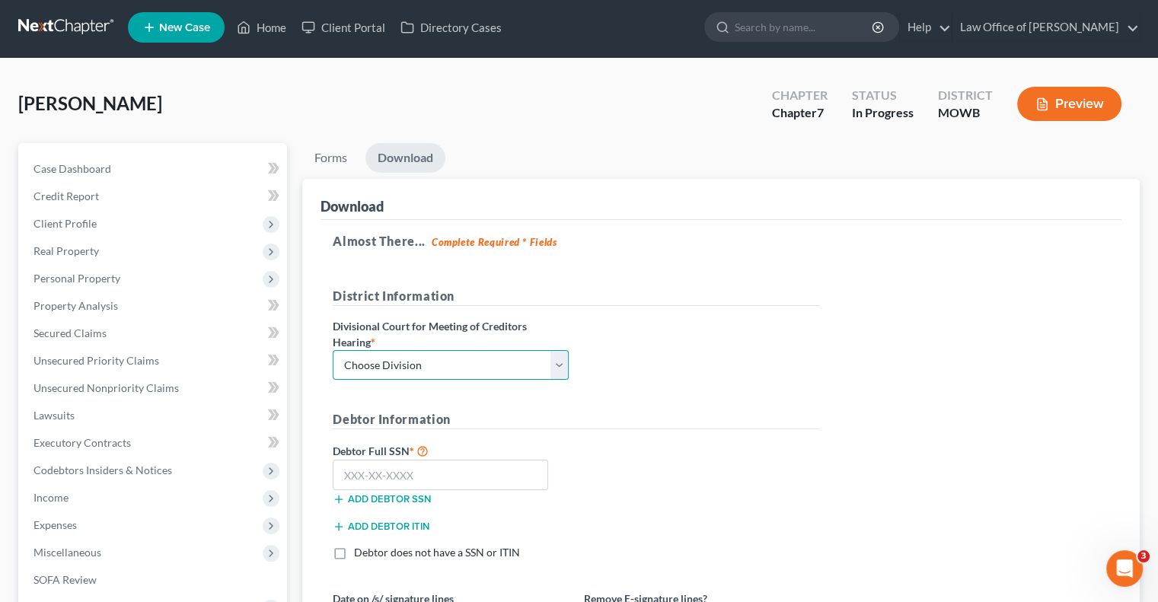
click at [561, 365] on select "Choose Division Fresno Modesto [GEOGRAPHIC_DATA]" at bounding box center [451, 365] width 236 height 30
select select "2"
click at [333, 350] on select "Choose Division Fresno Modesto [GEOGRAPHIC_DATA]" at bounding box center [451, 365] width 236 height 30
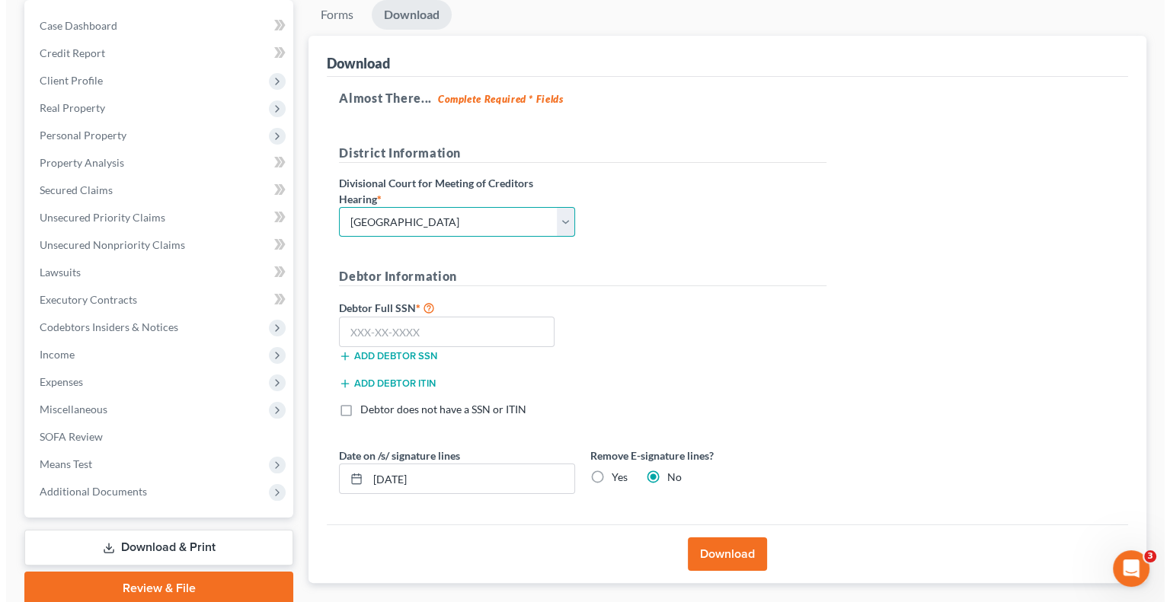
scroll to position [155, 0]
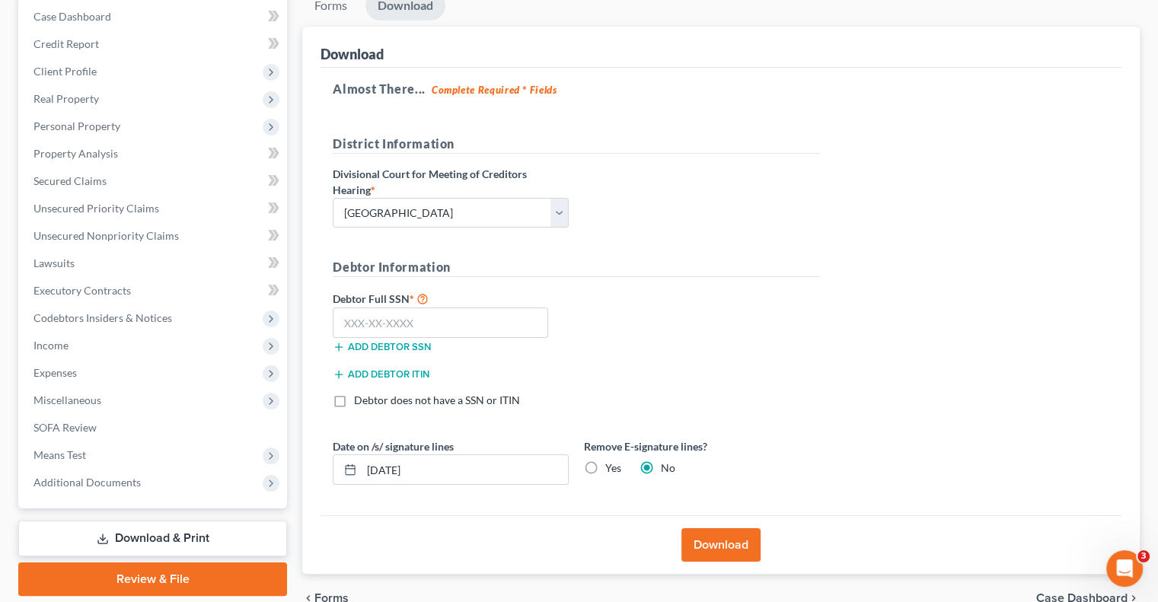
click at [729, 538] on button "Download" at bounding box center [720, 545] width 79 height 34
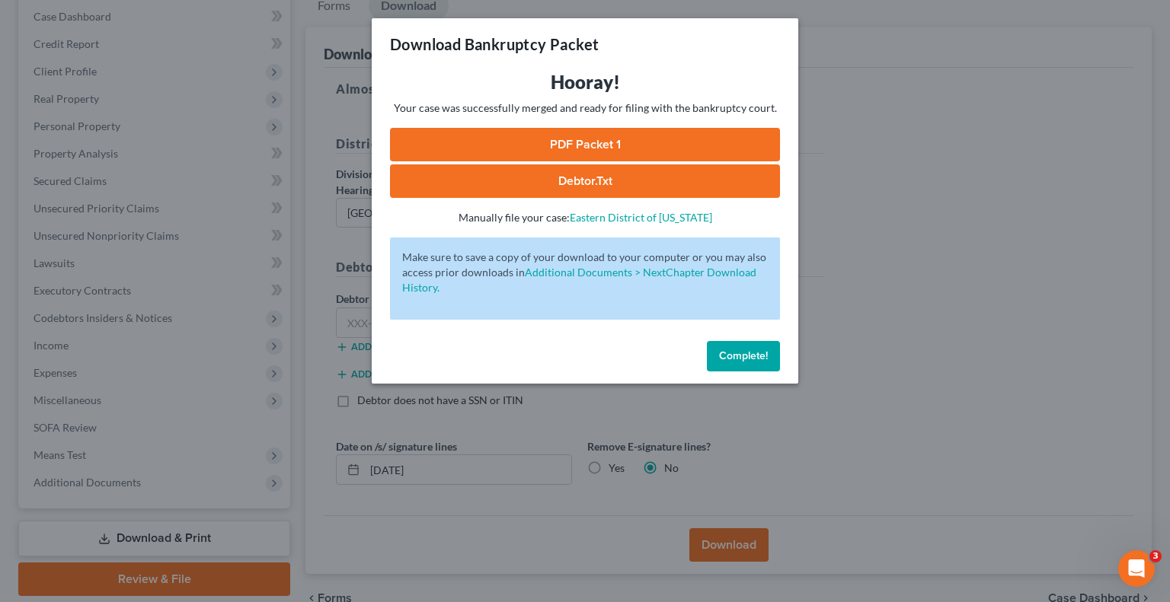
click at [559, 139] on link "PDF Packet 1" at bounding box center [585, 145] width 390 height 34
